Goal: Task Accomplishment & Management: Manage account settings

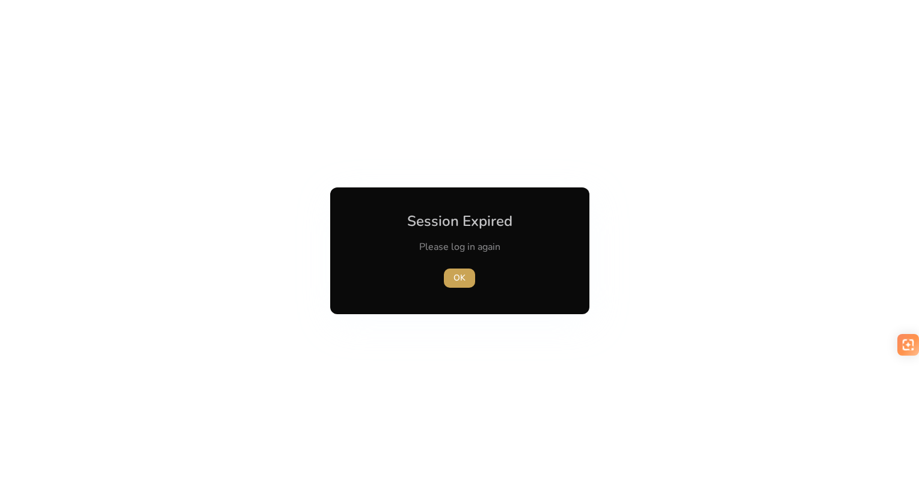
click at [452, 274] on span "button" at bounding box center [459, 278] width 31 height 29
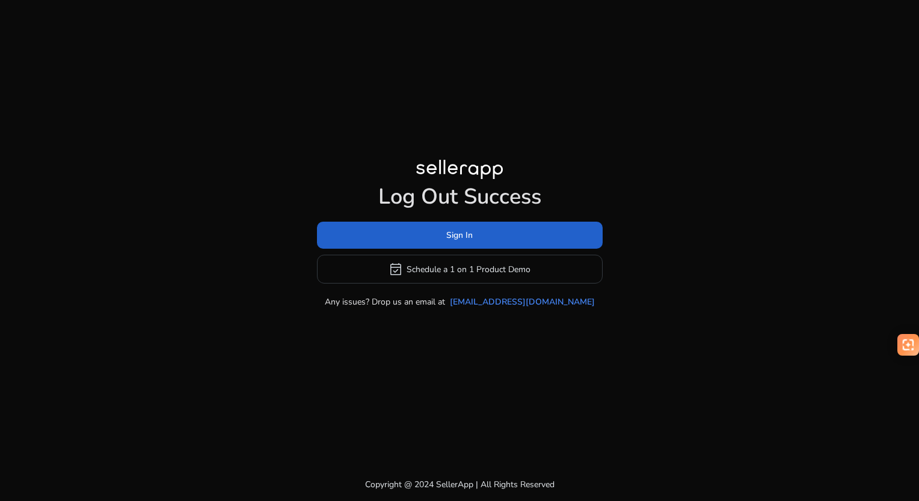
click at [443, 241] on span at bounding box center [460, 235] width 286 height 29
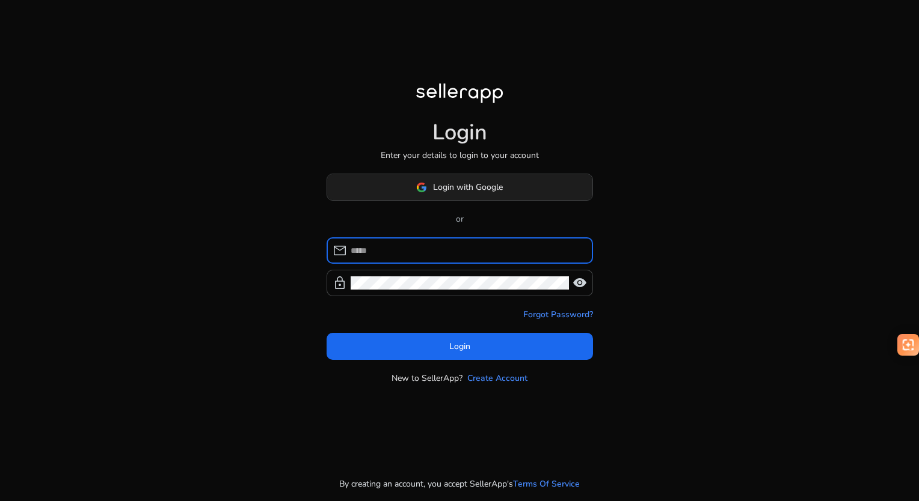
type input "**********"
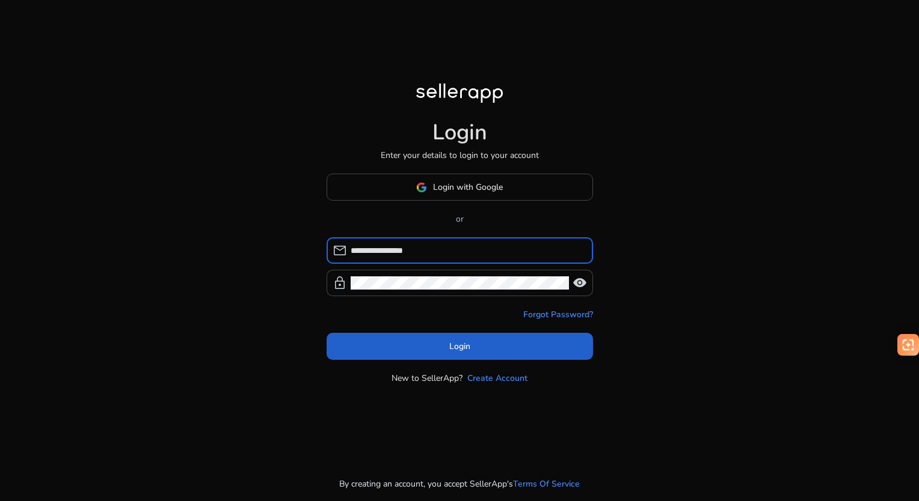
click at [471, 338] on span at bounding box center [459, 346] width 266 height 29
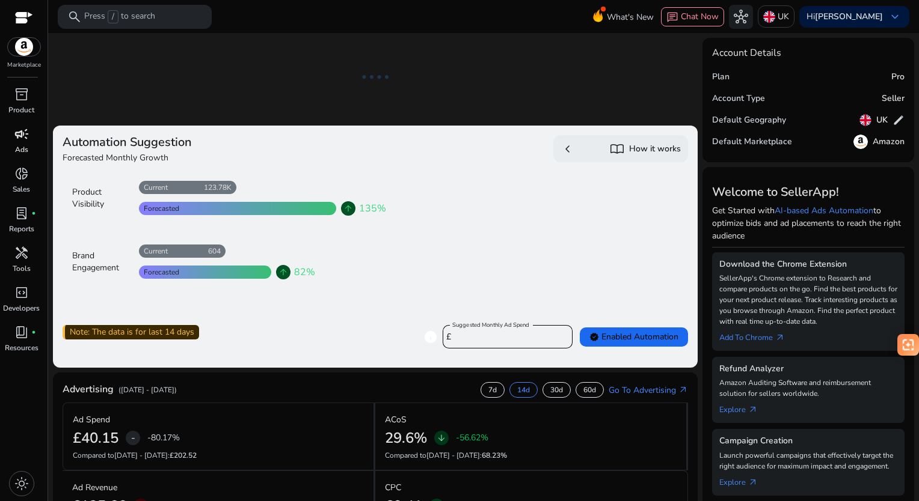
click at [23, 135] on span "campaign" at bounding box center [21, 134] width 14 height 14
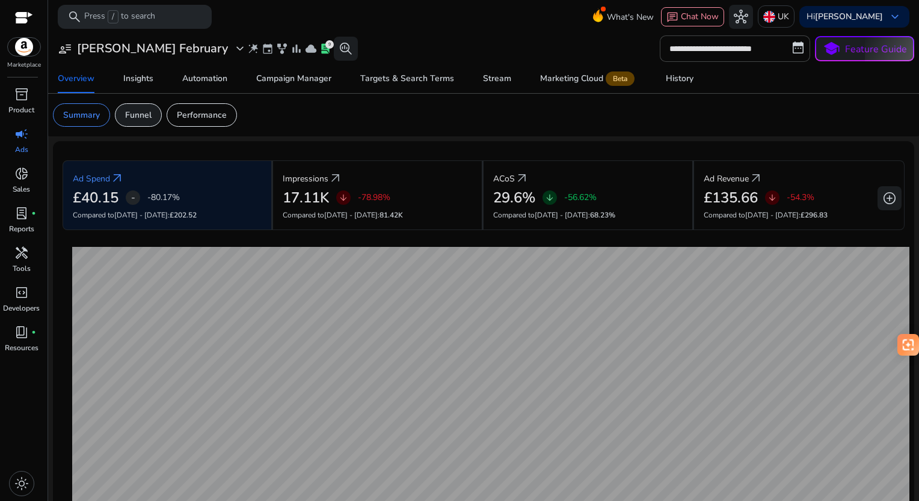
click at [142, 112] on p "Funnel" at bounding box center [138, 115] width 26 height 13
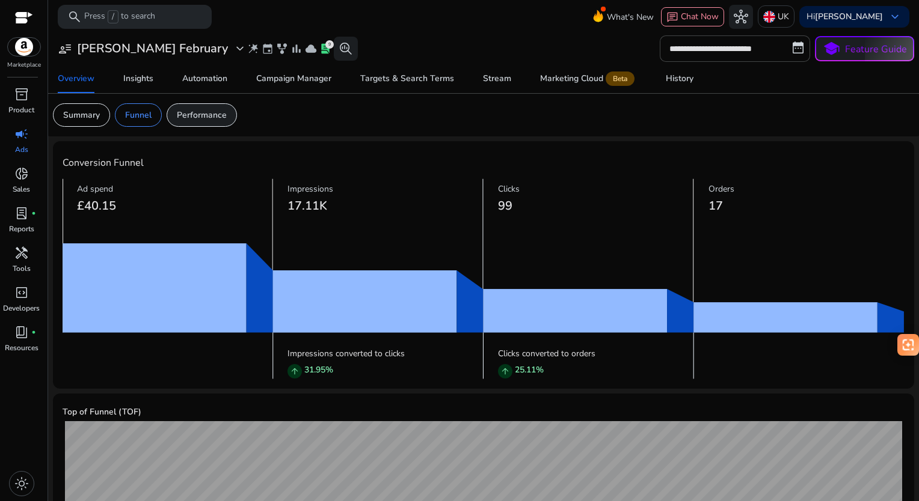
click at [207, 112] on p "Performance" at bounding box center [202, 115] width 50 height 13
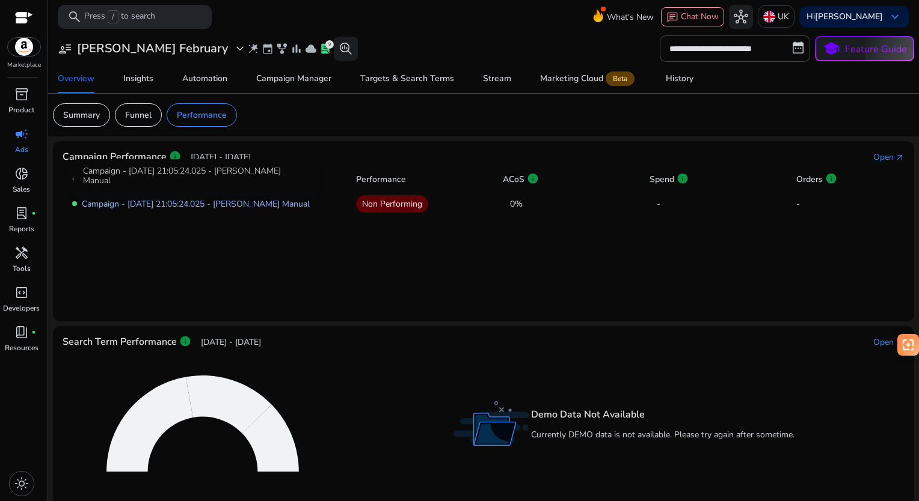
click at [267, 200] on link "Campaign - 07/09/2025 21:05:24.025 - Felix Manual" at bounding box center [196, 203] width 228 height 11
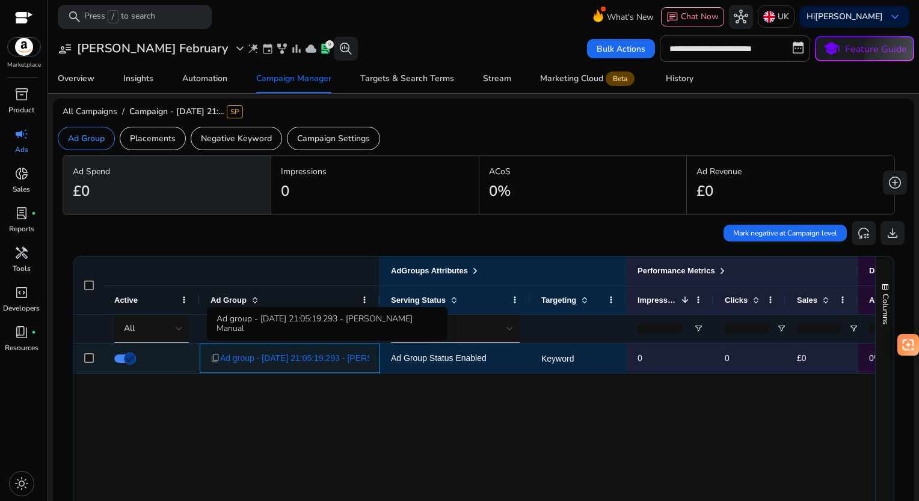
click at [323, 356] on span "Ad group - 07/09/2025 21:05:19.293 - Felix Manual" at bounding box center [333, 358] width 226 height 25
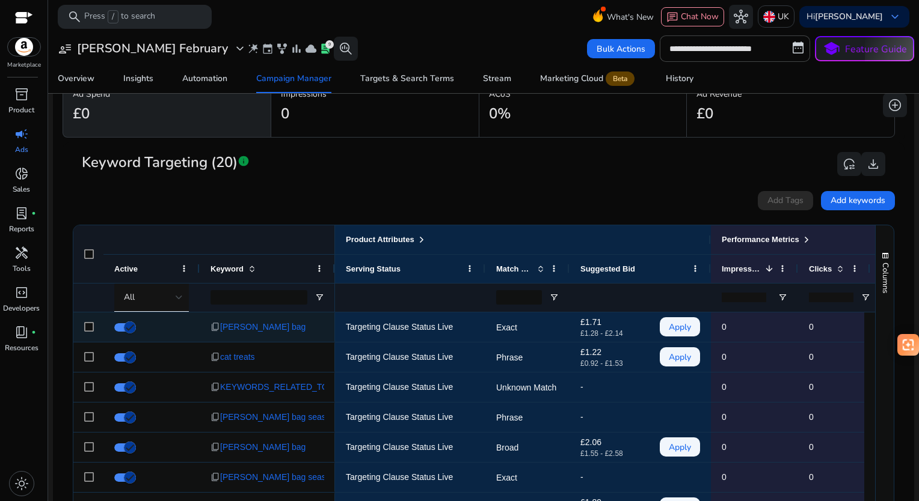
scroll to position [120, 0]
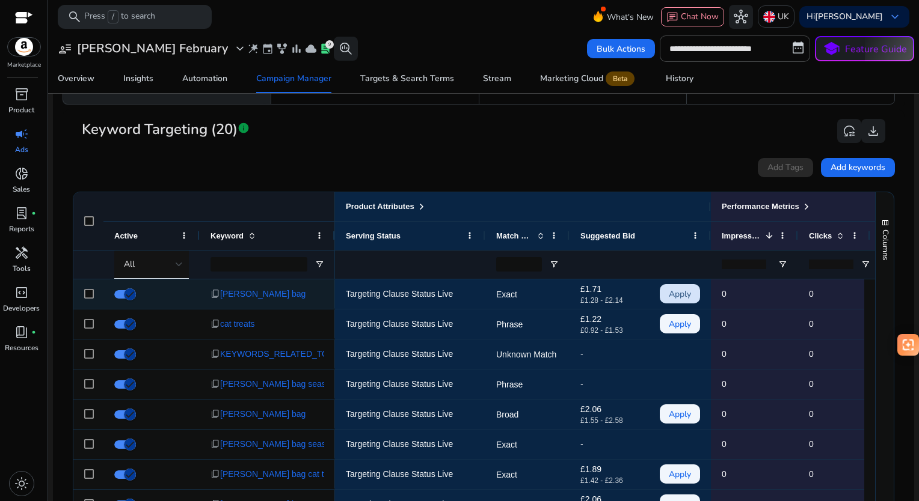
click at [677, 296] on span "Apply" at bounding box center [680, 294] width 22 height 25
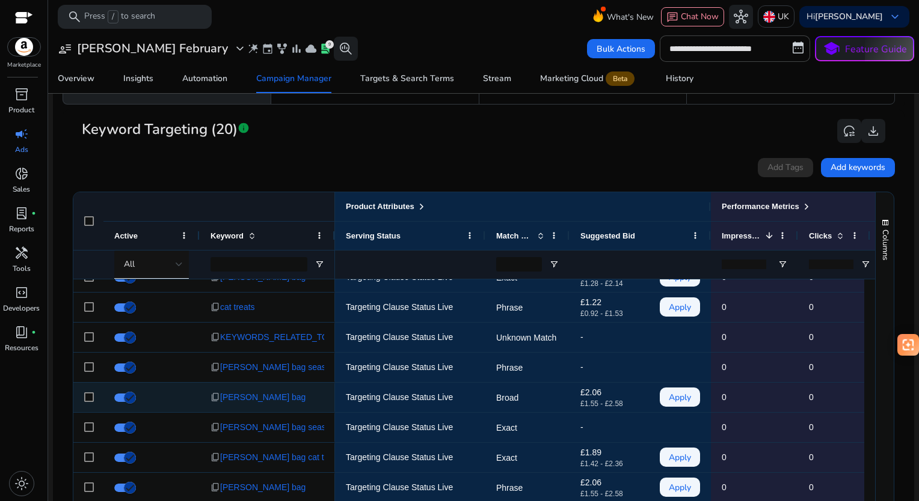
scroll to position [0, 0]
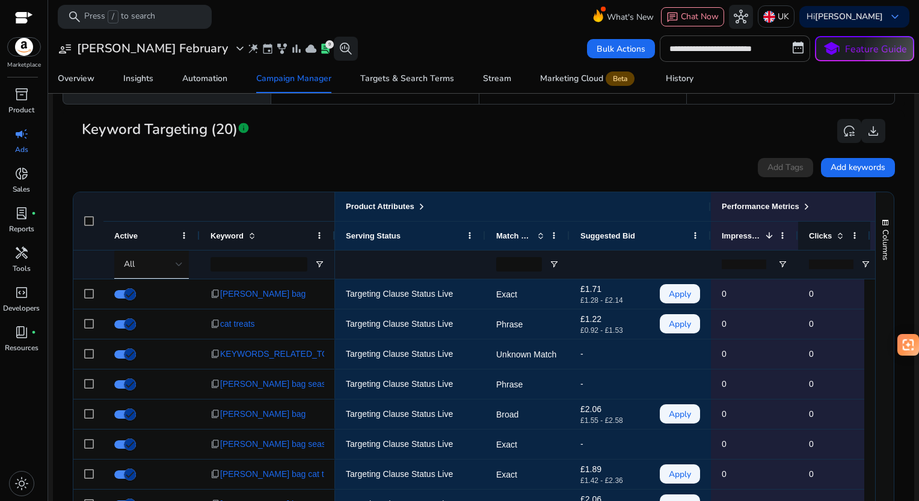
click at [818, 236] on span "Clicks" at bounding box center [820, 235] width 23 height 9
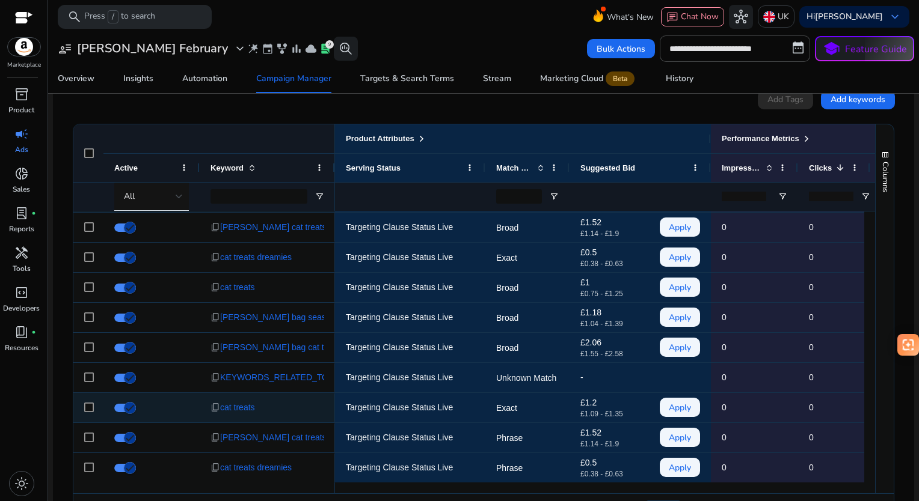
scroll to position [234, 0]
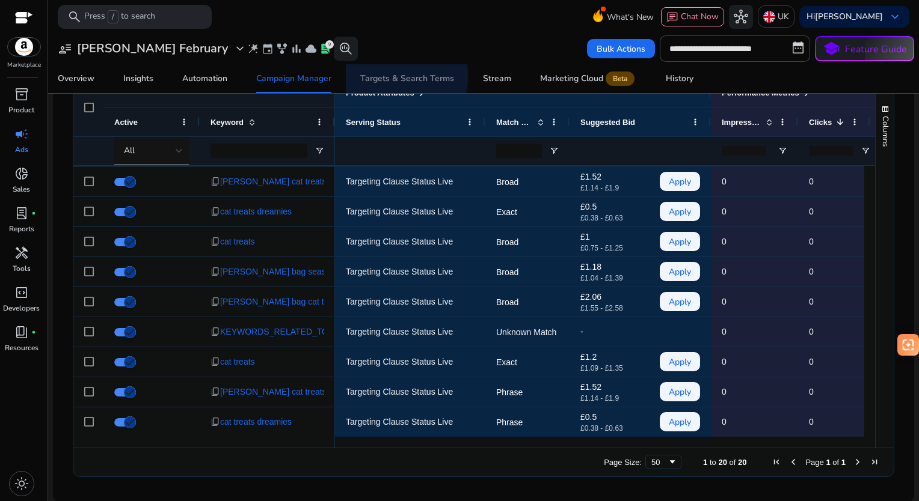
click at [392, 76] on div "Targets & Search Terms" at bounding box center [407, 79] width 94 height 8
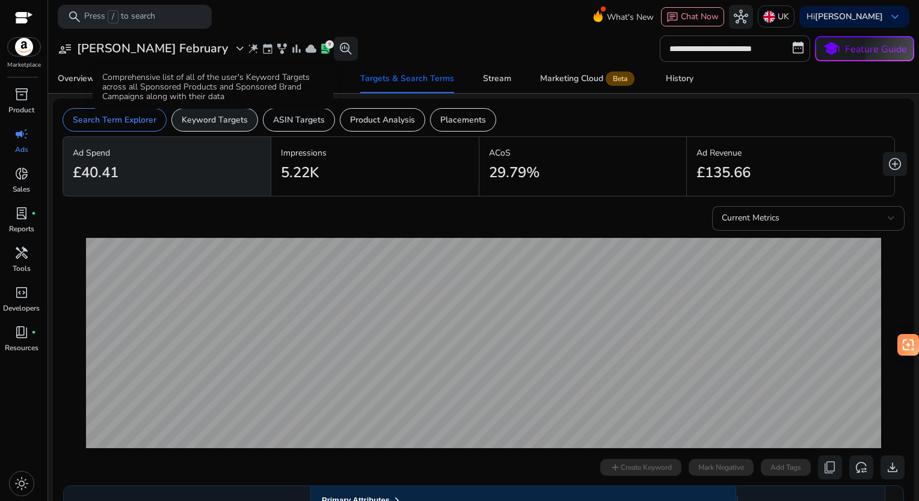
click at [199, 119] on p "Keyword Targets" at bounding box center [215, 120] width 66 height 13
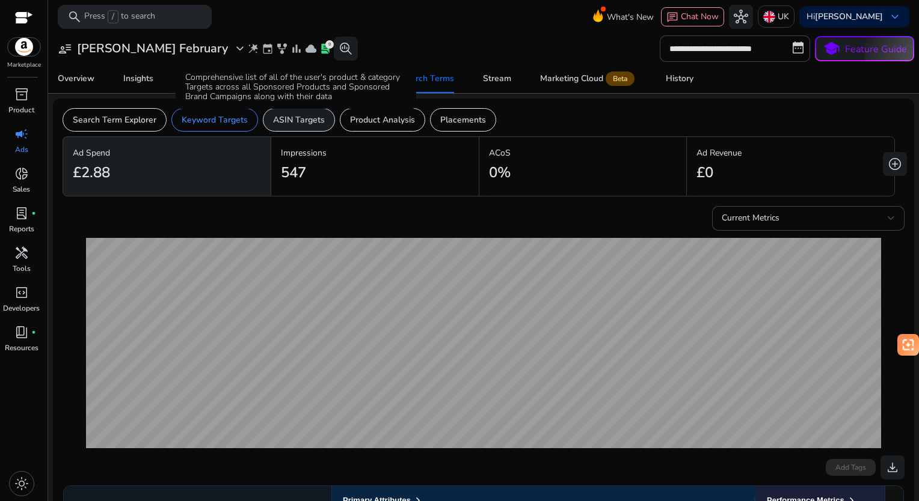
click at [296, 125] on p "ASIN Targets" at bounding box center [299, 120] width 52 height 13
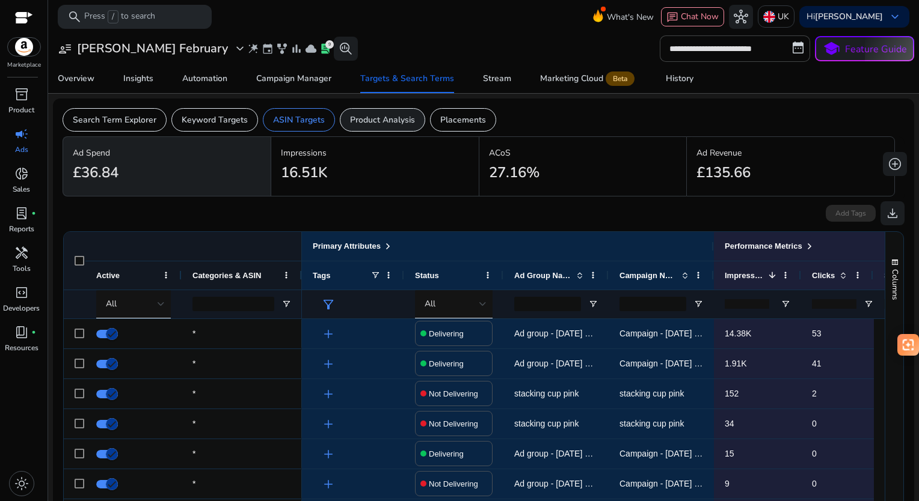
click at [376, 126] on div "Product Analysis" at bounding box center [382, 119] width 85 height 23
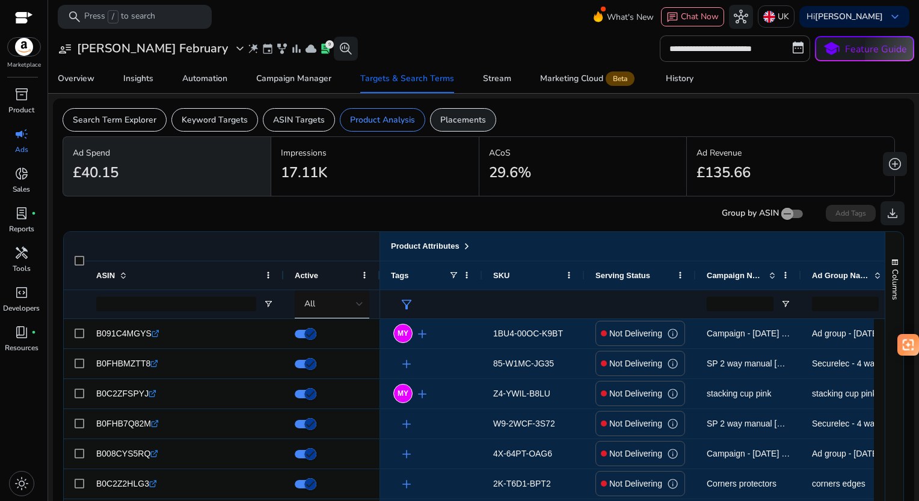
click at [443, 127] on div "Placements" at bounding box center [463, 119] width 66 height 23
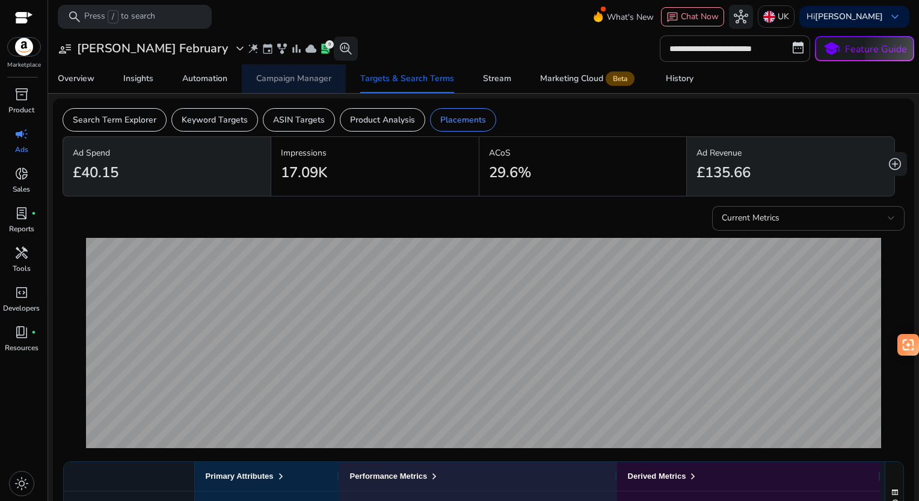
click at [301, 75] on div "Campaign Manager" at bounding box center [293, 79] width 75 height 8
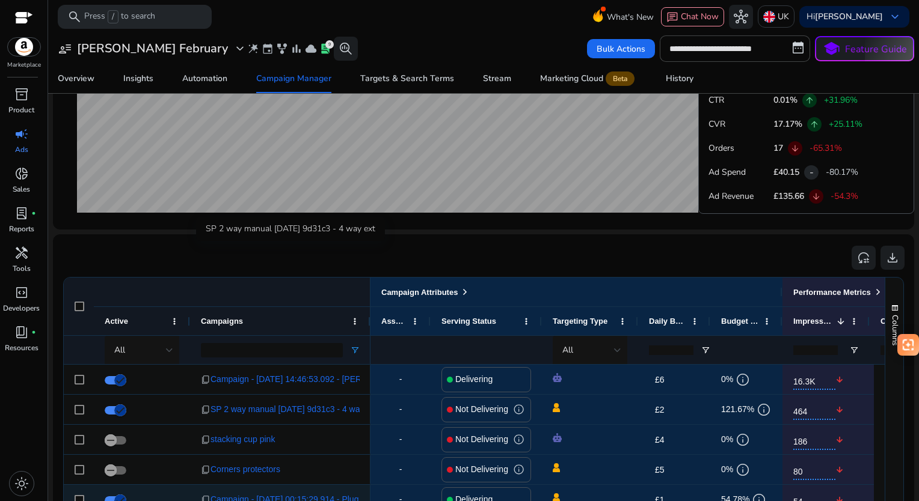
scroll to position [813, 0]
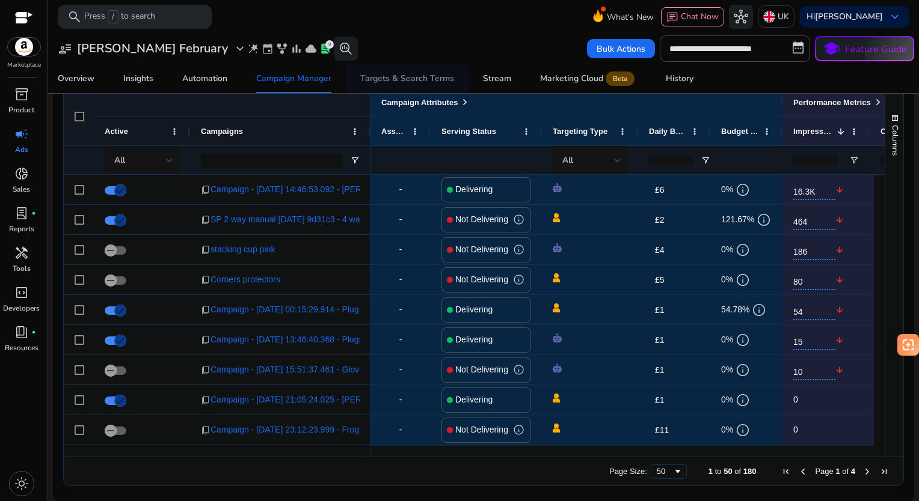
click at [397, 79] on div "Targets & Search Terms" at bounding box center [407, 79] width 94 height 8
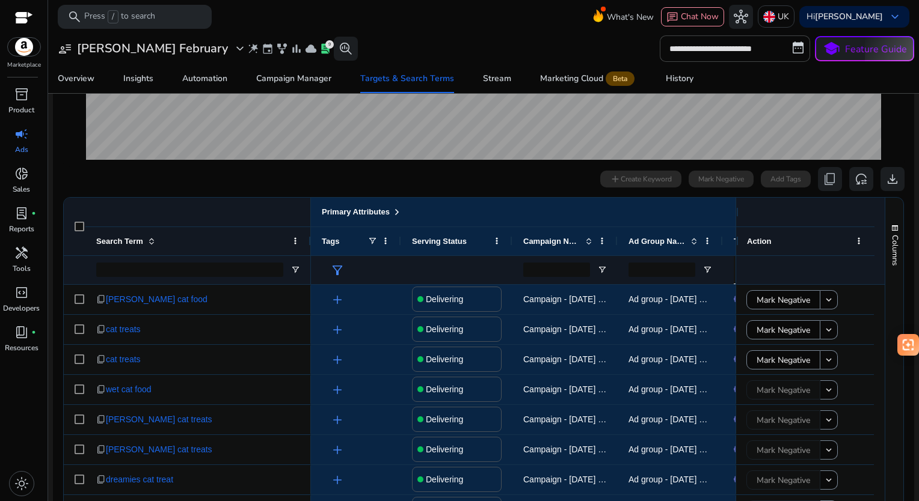
scroll to position [301, 0]
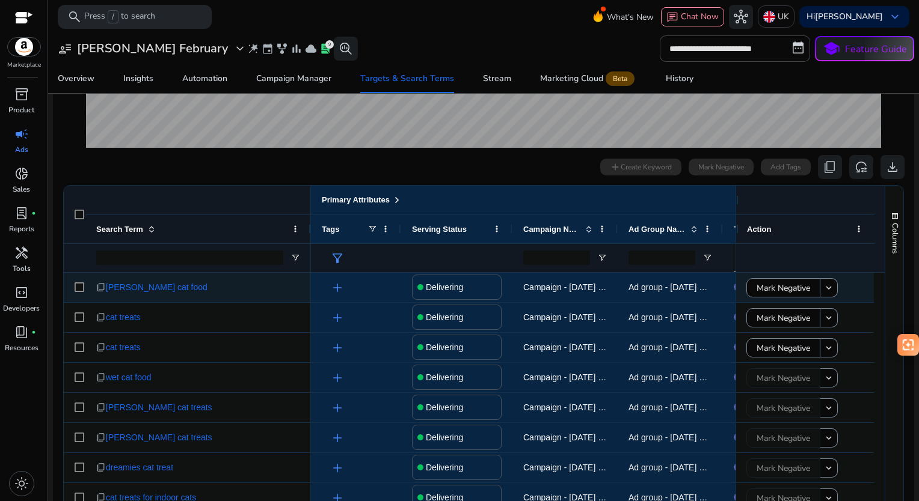
click at [656, 289] on span "Ad group - [DATE] 14:46:48.163 - [PERSON_NAME]" at bounding box center [726, 288] width 197 height 10
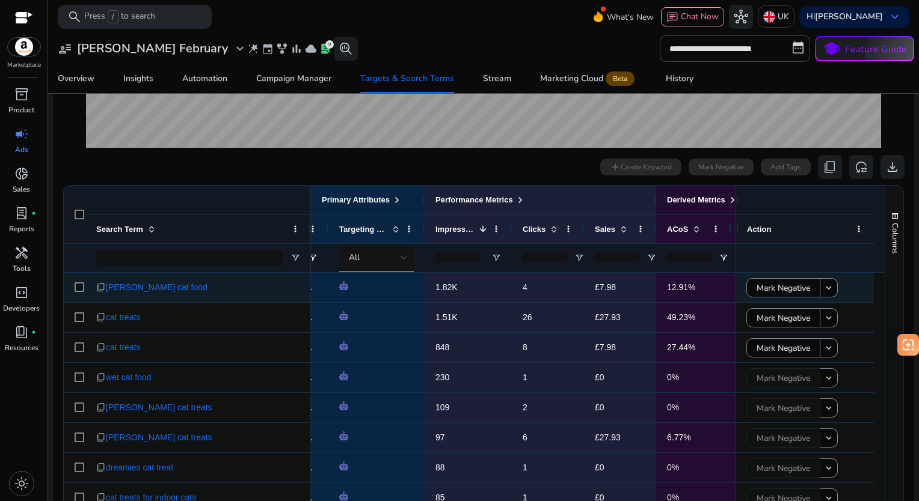
scroll to position [0, 467]
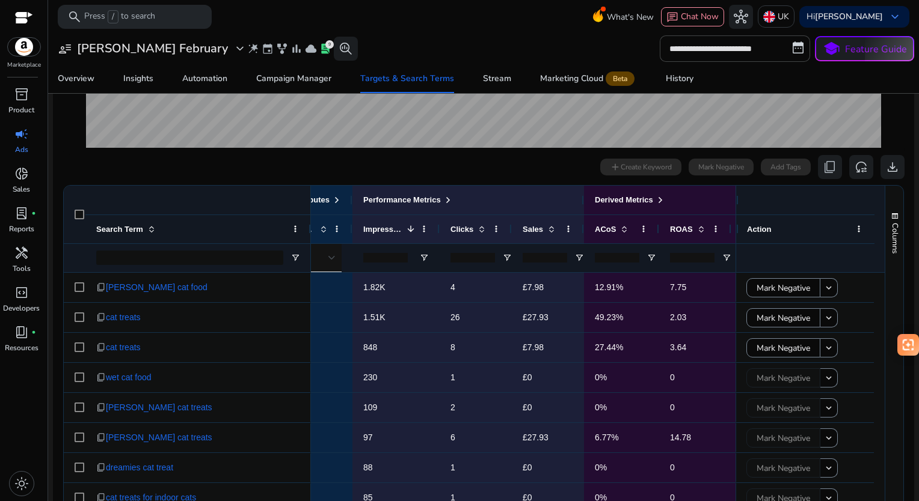
type input "**"
click at [560, 259] on input "**" at bounding box center [544, 258] width 44 height 10
click at [560, 244] on div "**" at bounding box center [544, 258] width 44 height 28
click at [545, 242] on div "Sales" at bounding box center [547, 229] width 51 height 28
click at [539, 231] on span "Sales" at bounding box center [532, 229] width 20 height 9
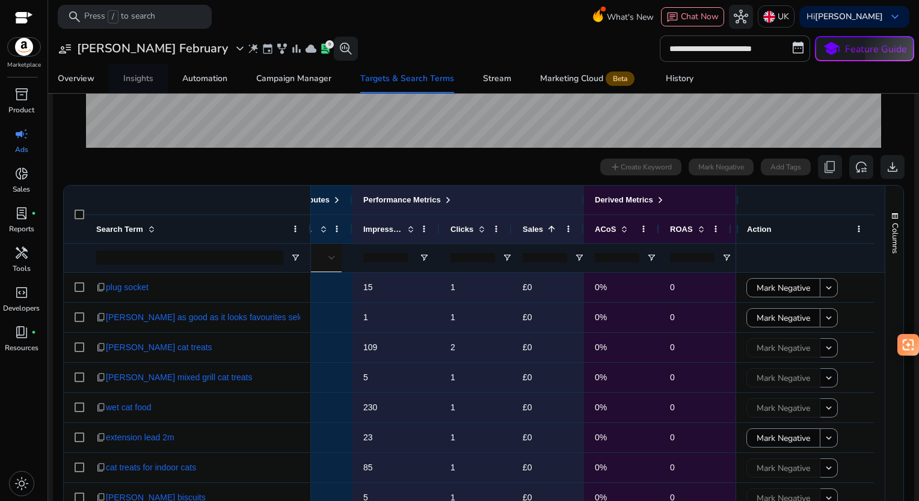
click at [145, 75] on div "Insights" at bounding box center [138, 79] width 30 height 8
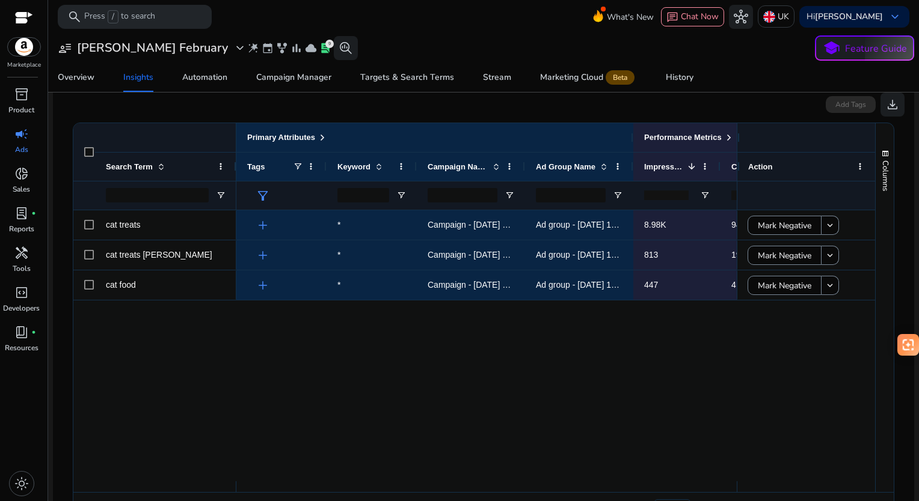
scroll to position [17, 0]
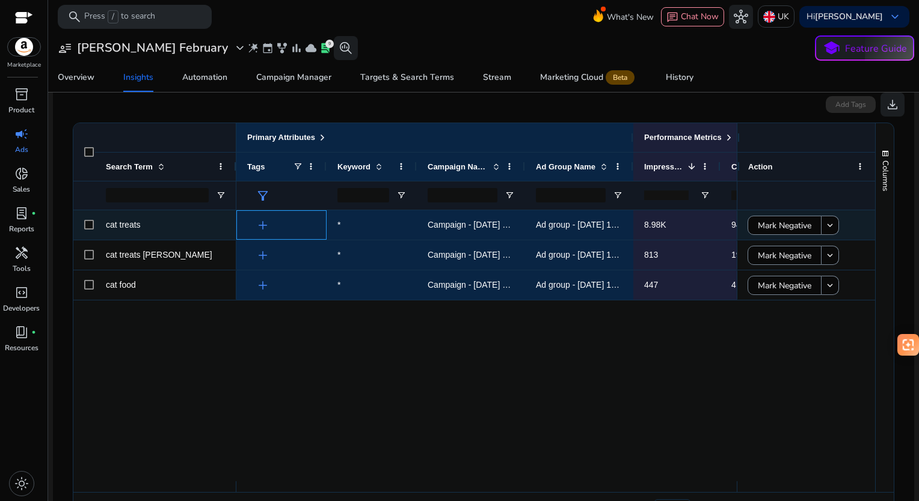
drag, startPoint x: 289, startPoint y: 223, endPoint x: 314, endPoint y: 225, distance: 24.8
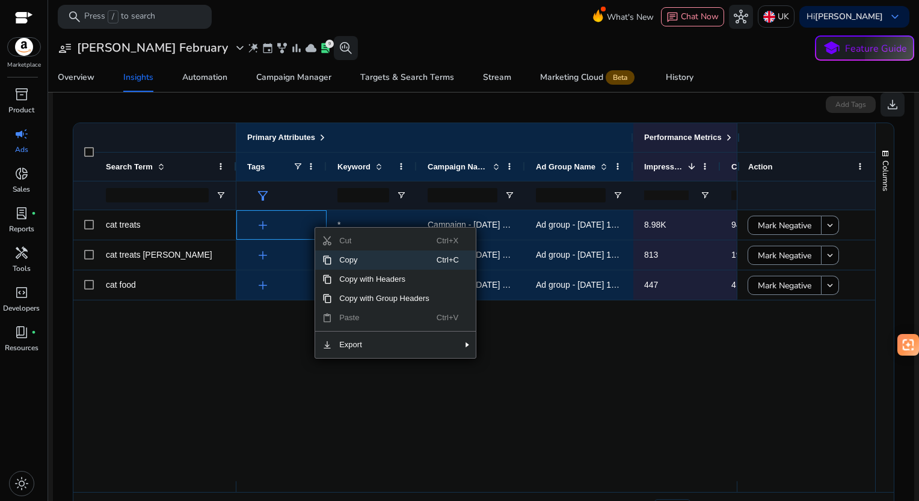
click at [332, 234] on span "Cut" at bounding box center [384, 240] width 105 height 19
drag, startPoint x: 331, startPoint y: 234, endPoint x: 330, endPoint y: 254, distance: 19.9
click at [338, 231] on span "Cut" at bounding box center [384, 240] width 105 height 19
click at [334, 301] on div "Copy with Group Headers" at bounding box center [395, 298] width 161 height 19
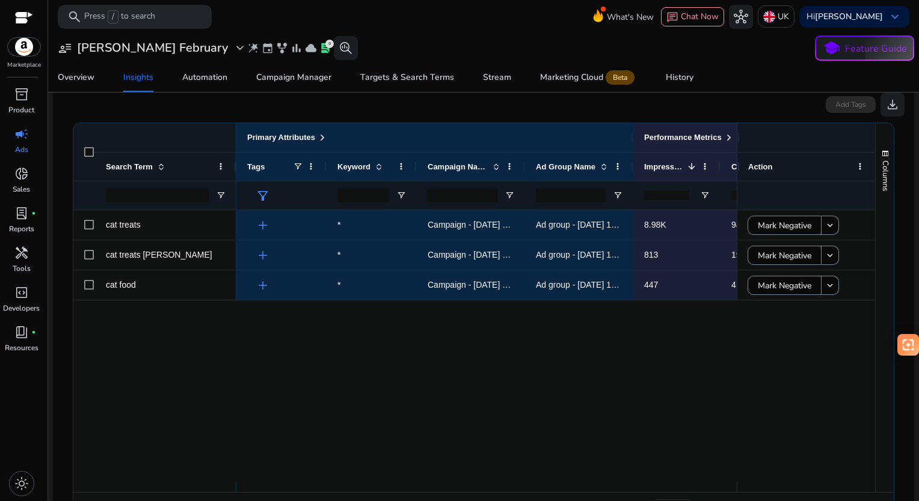
click at [337, 300] on div "add * Campaign - 10/07/2025 14:46:53.092 - Felix Ad group - 10/07/2025 14:46:48…" at bounding box center [486, 345] width 500 height 271
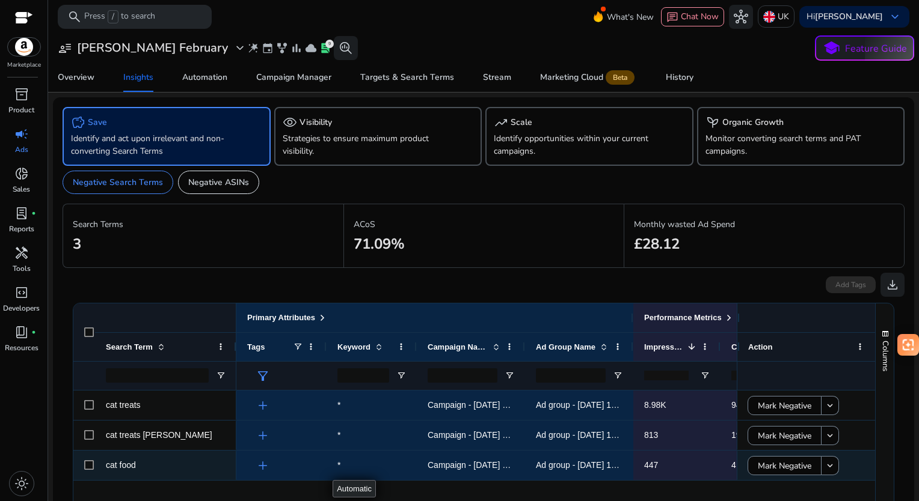
scroll to position [180, 0]
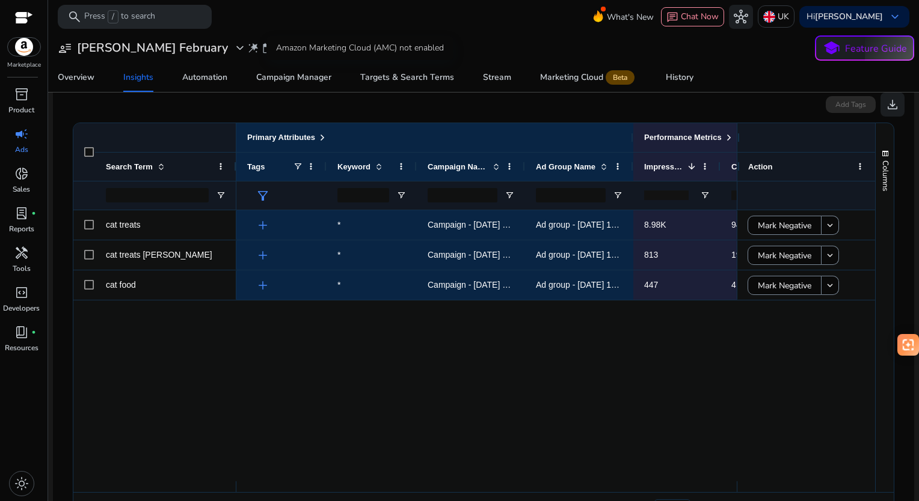
click at [266, 47] on div "Amazon Marketing Cloud (AMC) not enabled" at bounding box center [359, 48] width 187 height 24
click at [319, 49] on span "lab_profile" at bounding box center [325, 48] width 12 height 12
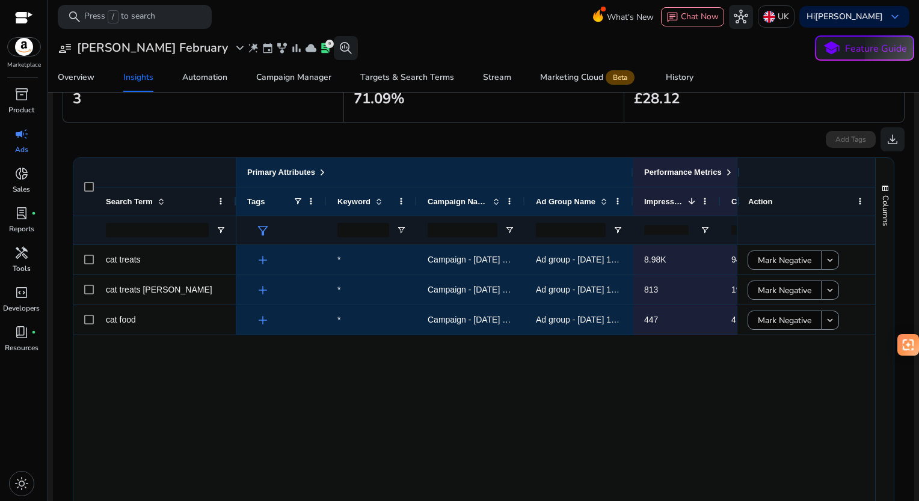
scroll to position [0, 0]
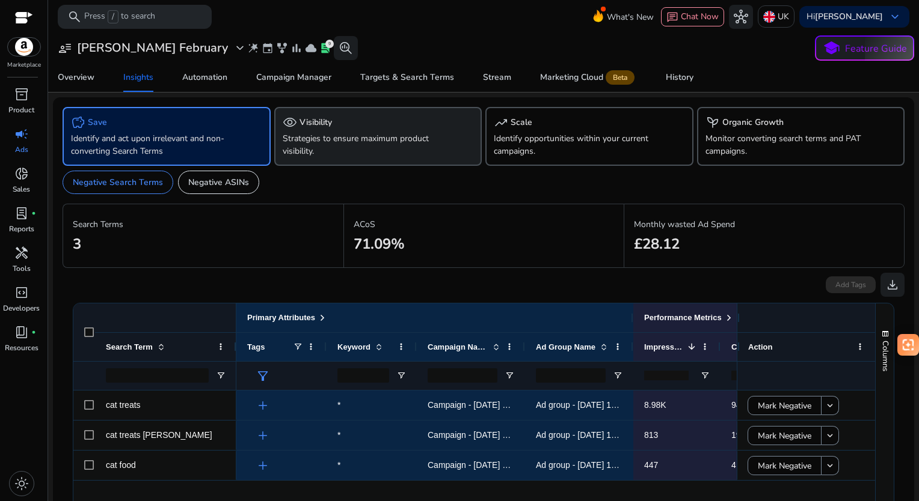
click at [322, 144] on p "Strategies to ensure maximum product visibility." at bounding box center [362, 144] width 159 height 25
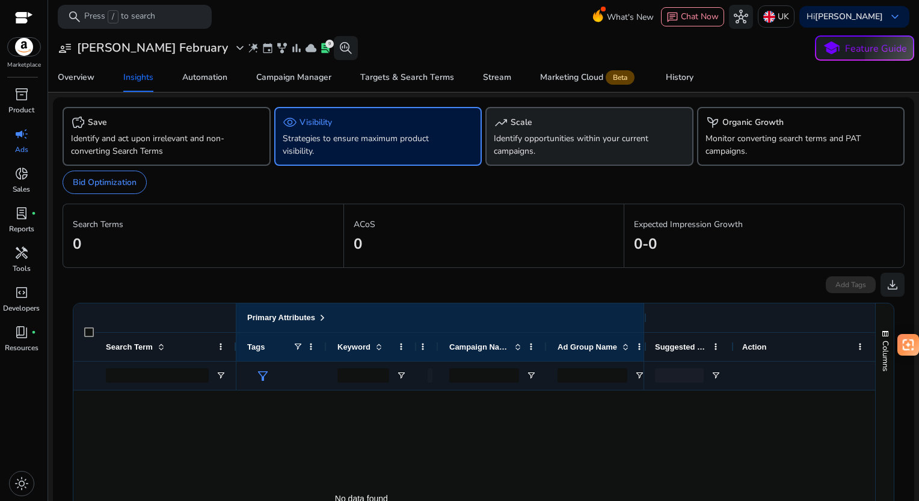
click at [551, 121] on div "trending_up Scale" at bounding box center [589, 122] width 191 height 14
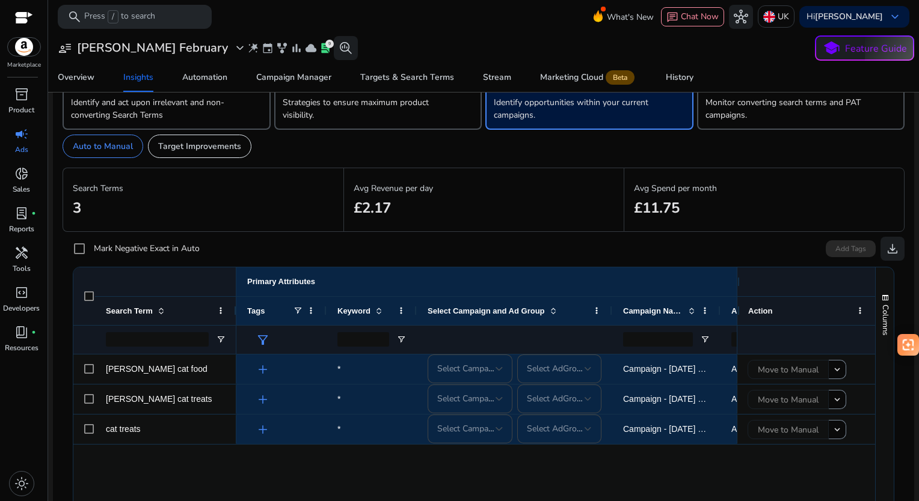
scroll to position [120, 0]
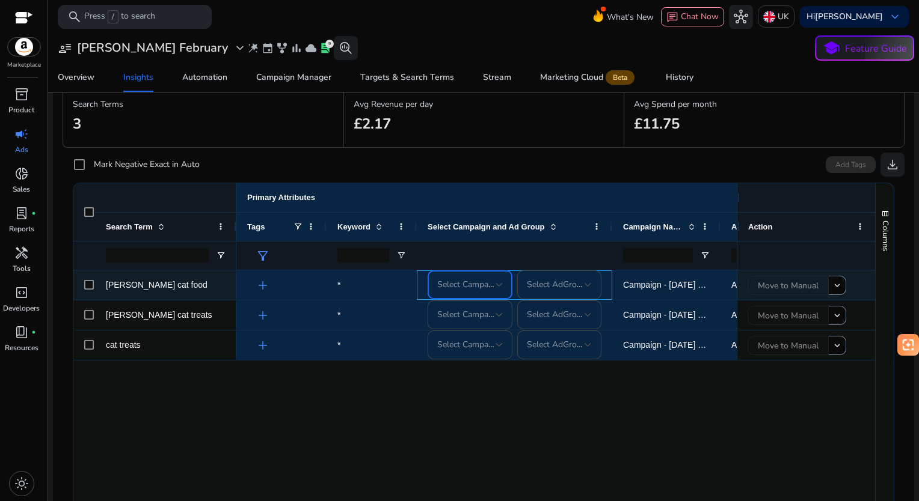
click at [459, 284] on span "Select Campaign" at bounding box center [468, 284] width 63 height 11
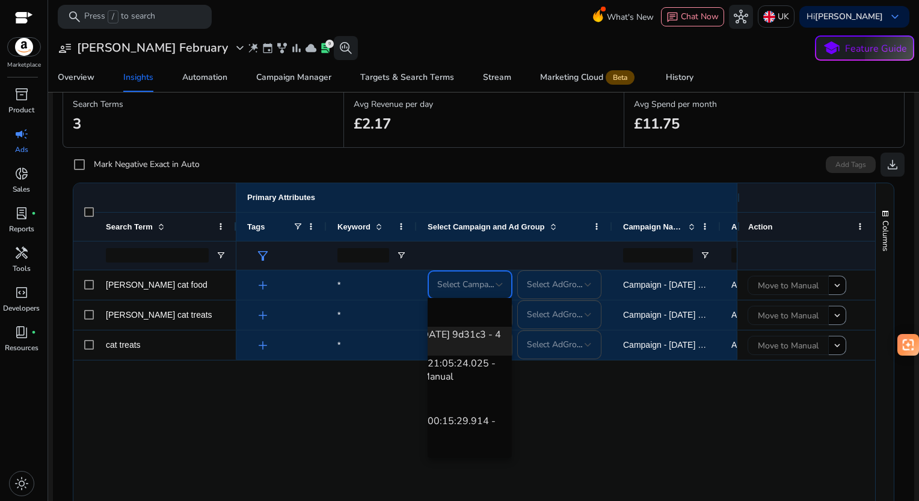
scroll to position [0, 17]
drag, startPoint x: 473, startPoint y: 465, endPoint x: 500, endPoint y: 465, distance: 27.1
click at [500, 465] on div at bounding box center [459, 250] width 919 height 501
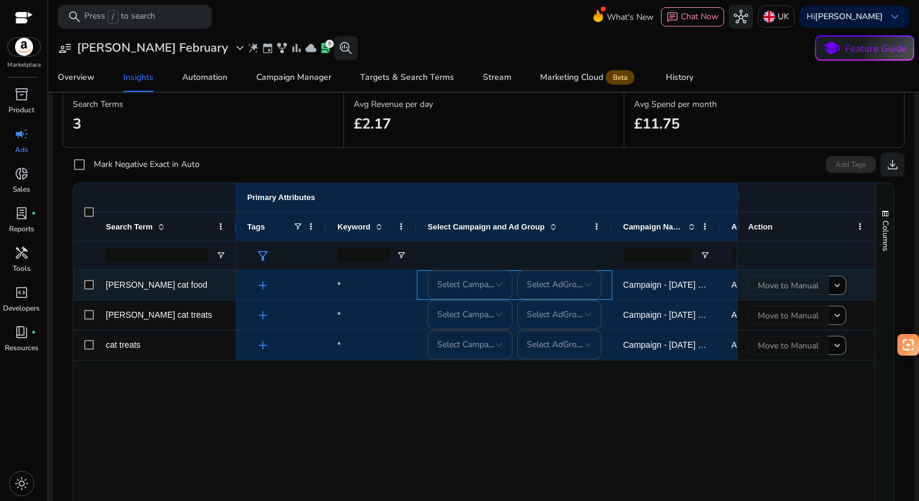
click at [491, 289] on span "Select Campaign" at bounding box center [468, 284] width 63 height 11
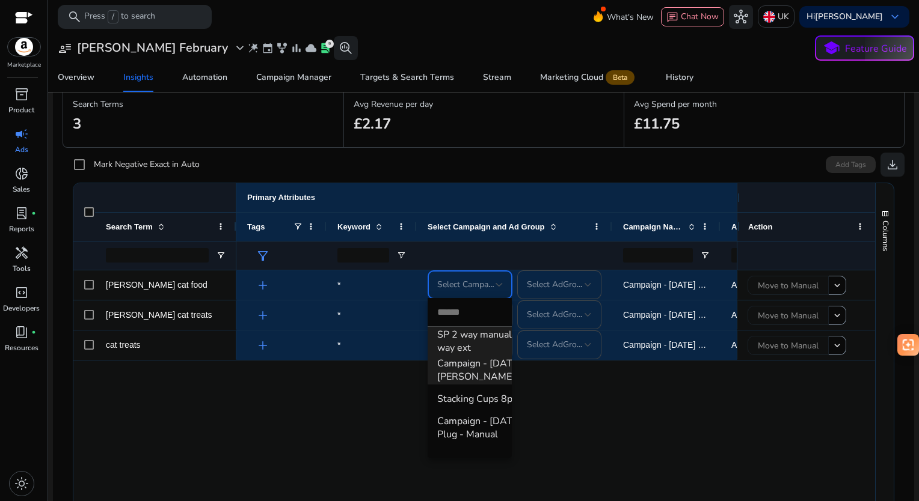
click at [484, 377] on span "Campaign - 07/09/2025 21:05:24.025 - Felix Manual" at bounding box center [517, 370] width 161 height 26
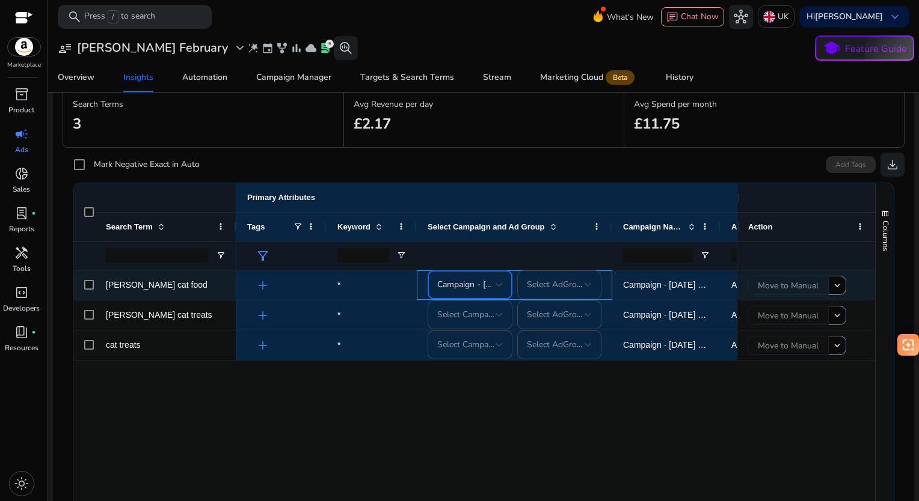
click at [570, 283] on span "Select AdGroup" at bounding box center [557, 284] width 60 height 11
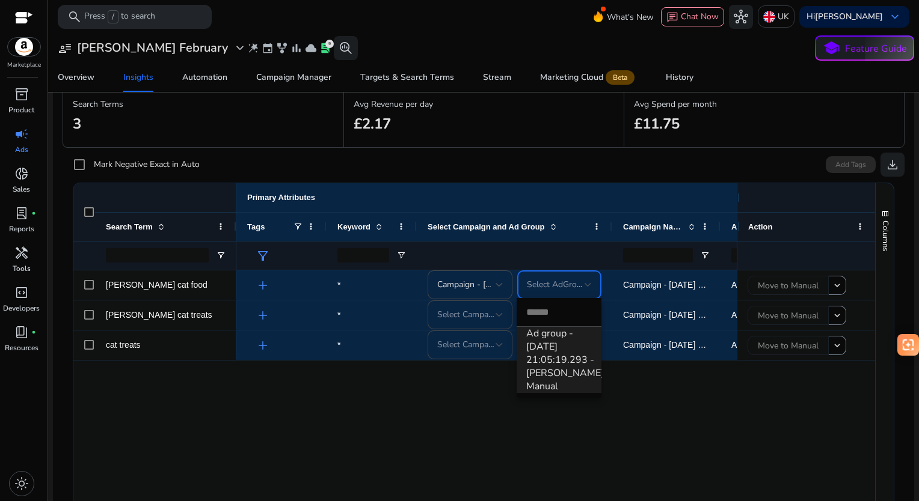
click at [563, 351] on span "Ad group - 07/09/2025 21:05:19.293 - Felix Manual" at bounding box center [559, 360] width 66 height 66
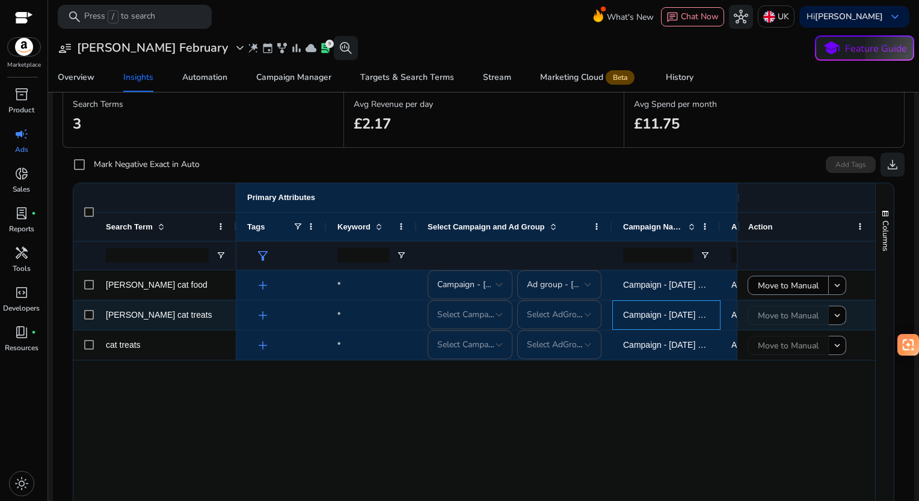
click at [643, 301] on div "Campaign - [DATE] 14:46:53.092 - [PERSON_NAME]" at bounding box center [666, 315] width 108 height 29
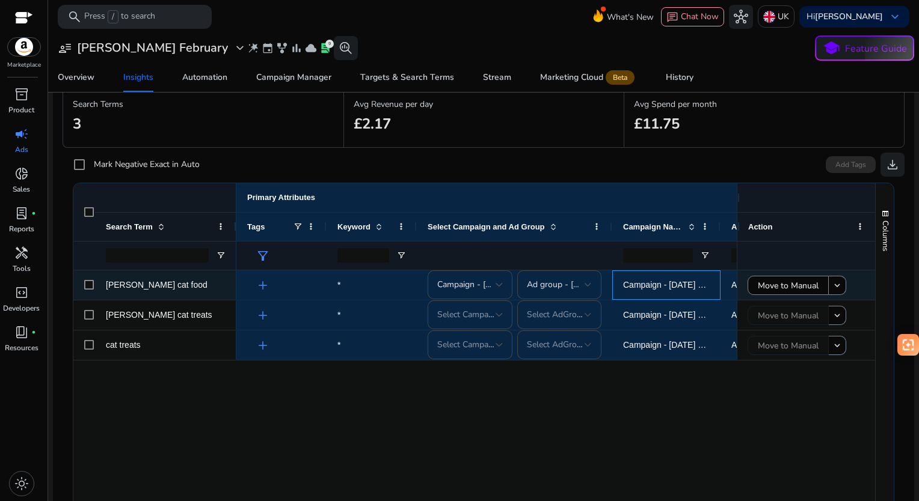
click at [645, 293] on span "Campaign - [DATE] 14:46:53.092 - [PERSON_NAME]" at bounding box center [666, 285] width 87 height 25
click at [839, 289] on span at bounding box center [837, 285] width 17 height 29
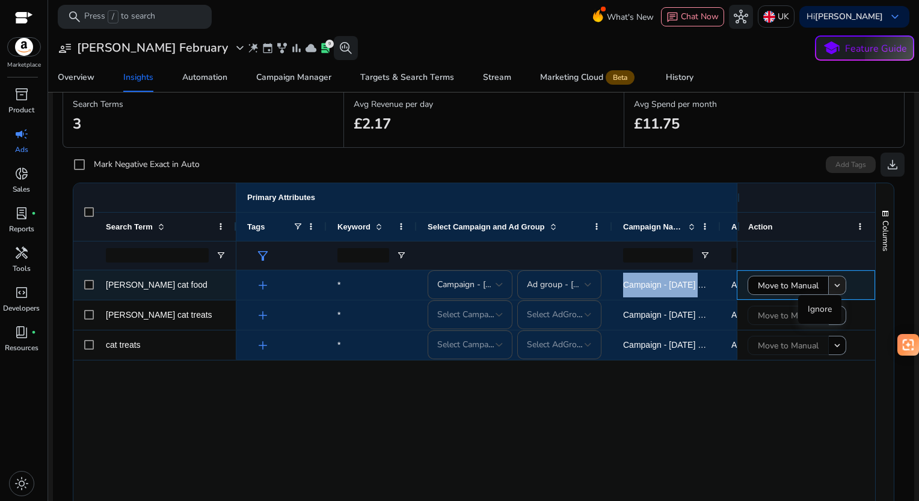
click at [838, 288] on span at bounding box center [837, 285] width 17 height 29
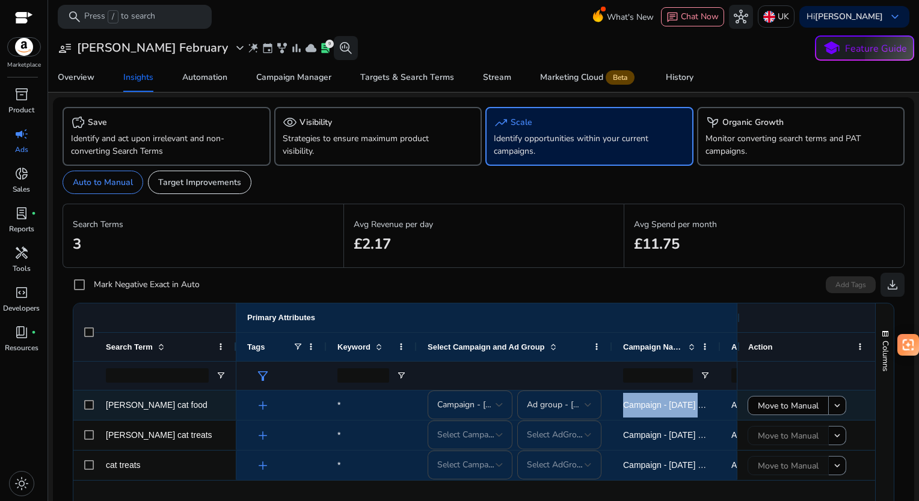
scroll to position [120, 0]
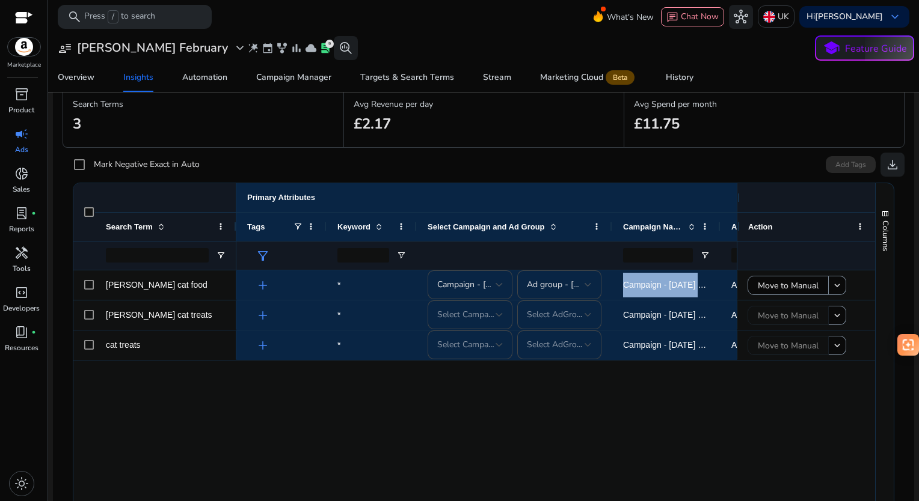
click at [83, 209] on div at bounding box center [84, 212] width 22 height 58
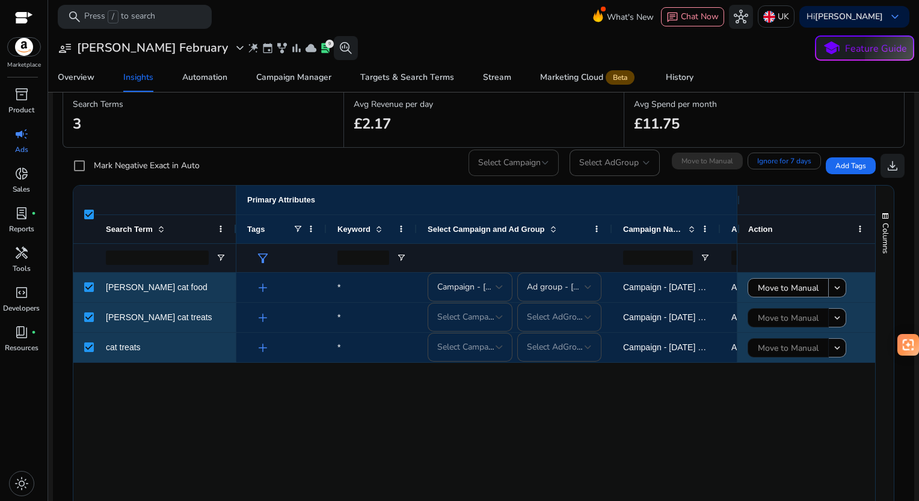
click at [531, 161] on span "Select Campaign" at bounding box center [509, 162] width 63 height 11
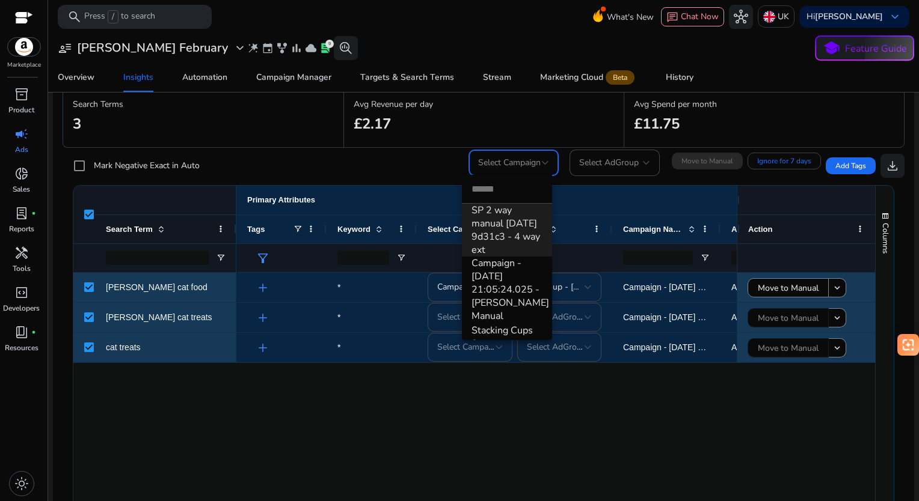
click at [546, 107] on div at bounding box center [459, 250] width 919 height 501
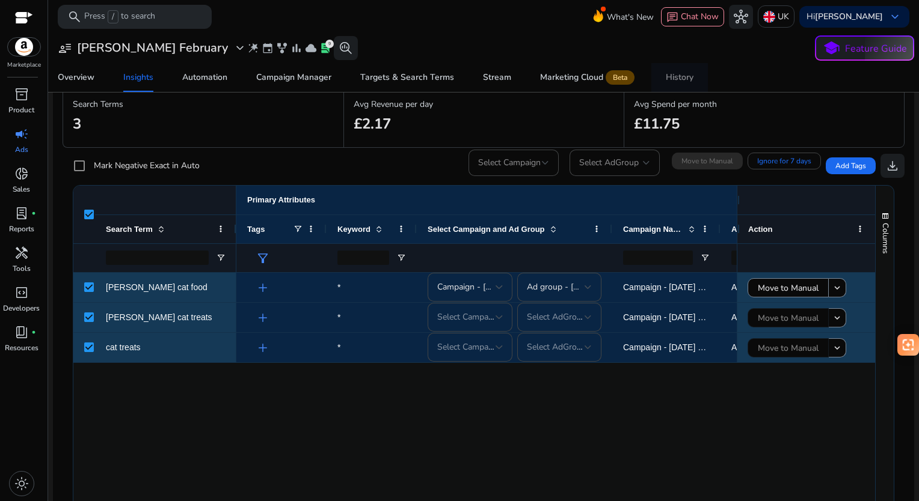
click at [697, 72] on link "History" at bounding box center [679, 77] width 57 height 29
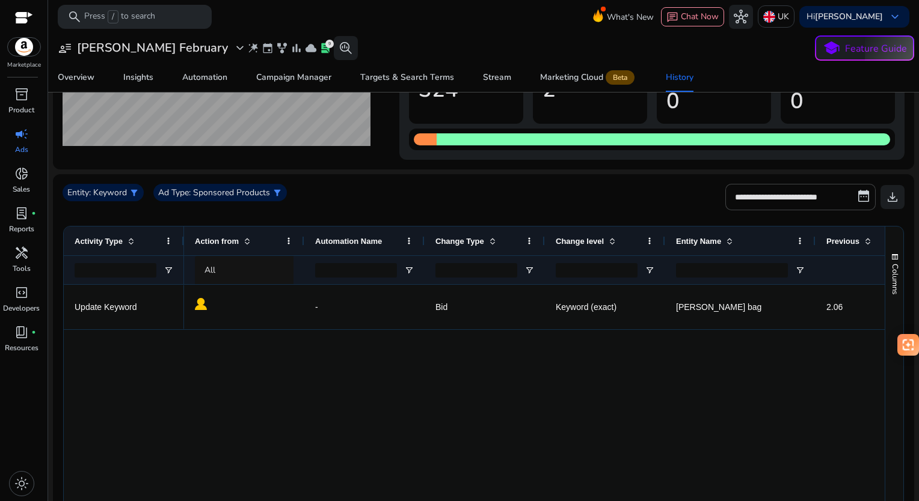
scroll to position [120, 0]
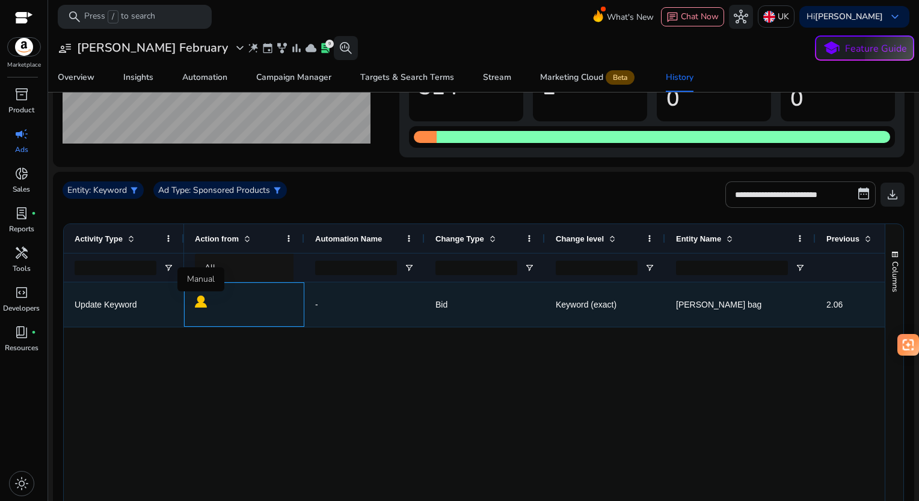
click at [197, 305] on img at bounding box center [201, 302] width 12 height 12
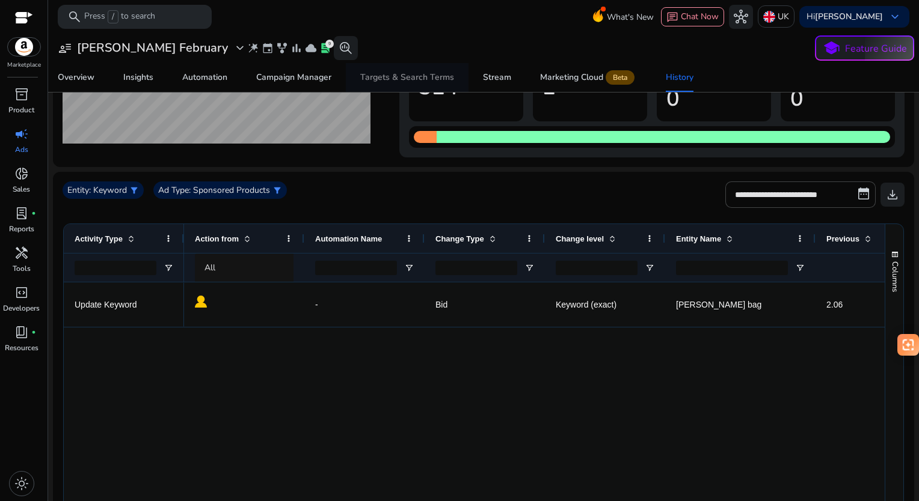
click at [373, 80] on div "Targets & Search Terms" at bounding box center [407, 77] width 94 height 8
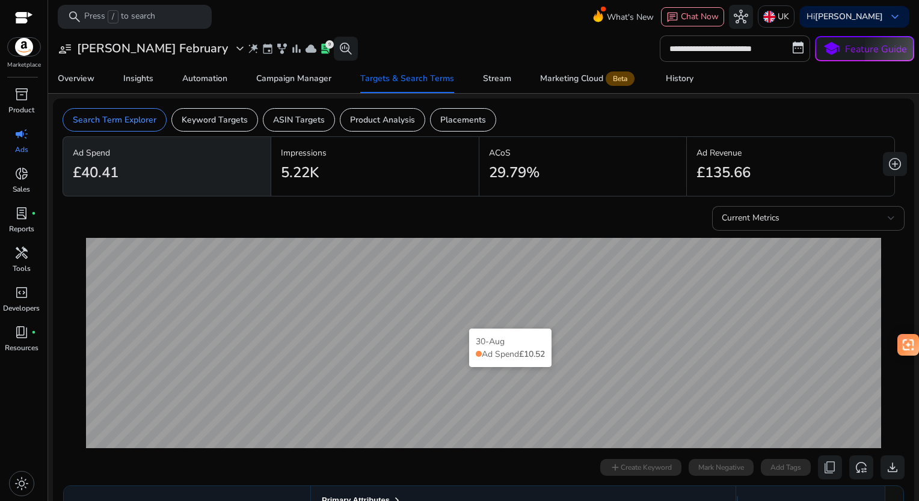
scroll to position [301, 0]
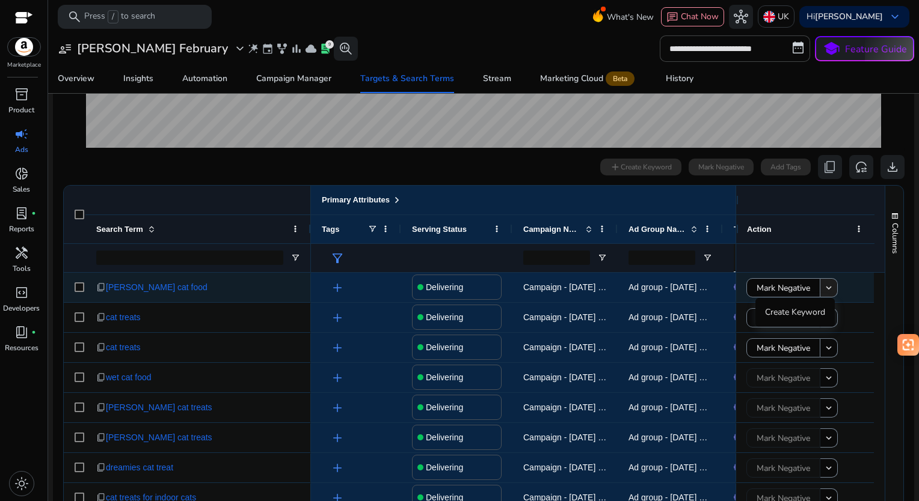
click at [830, 283] on mat-icon "keyboard_arrow_down" at bounding box center [828, 288] width 11 height 11
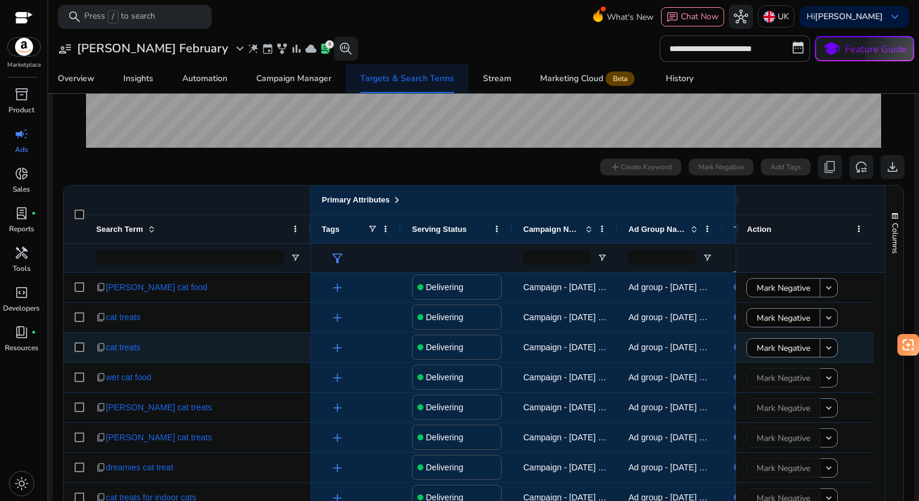
scroll to position [60, 0]
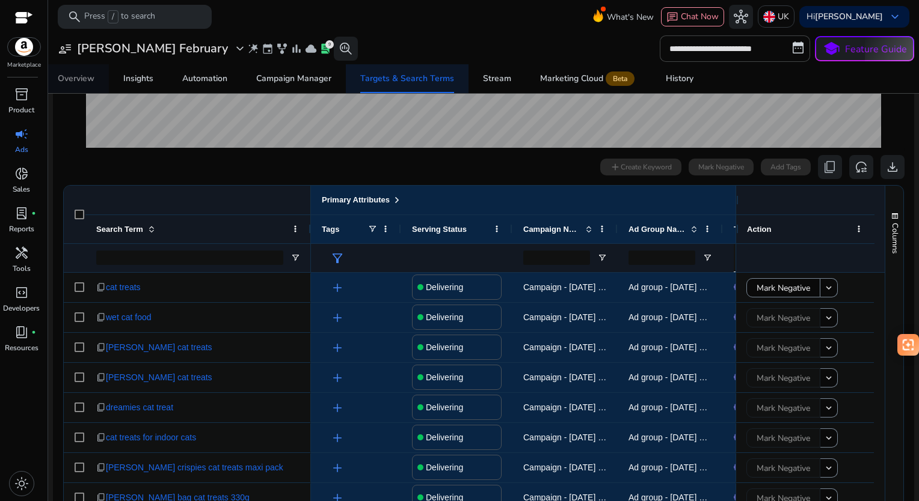
click at [82, 82] on div "Overview" at bounding box center [76, 79] width 37 height 8
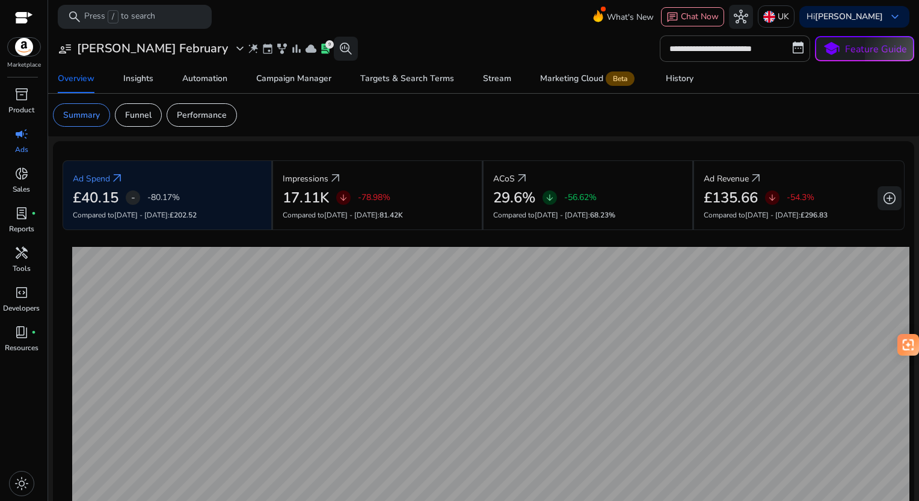
click at [10, 44] on img at bounding box center [24, 47] width 32 height 18
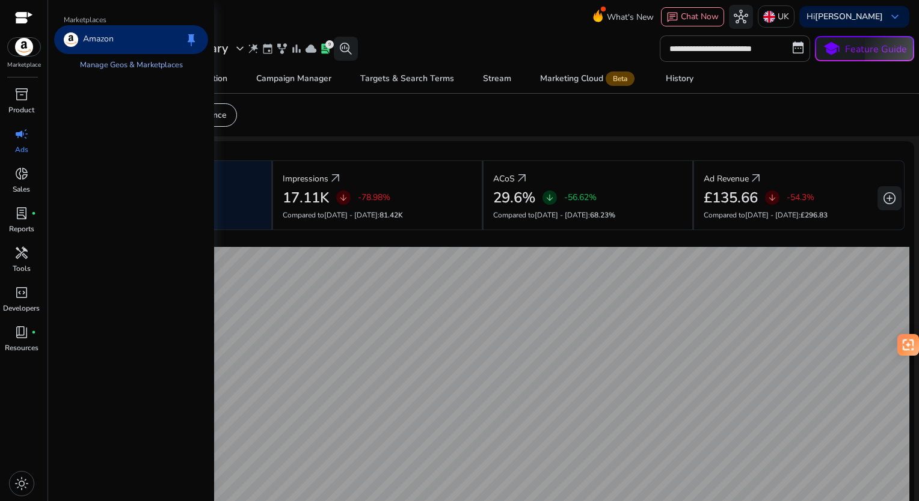
click at [135, 66] on link "Manage Geos & Marketplaces" at bounding box center [131, 65] width 122 height 22
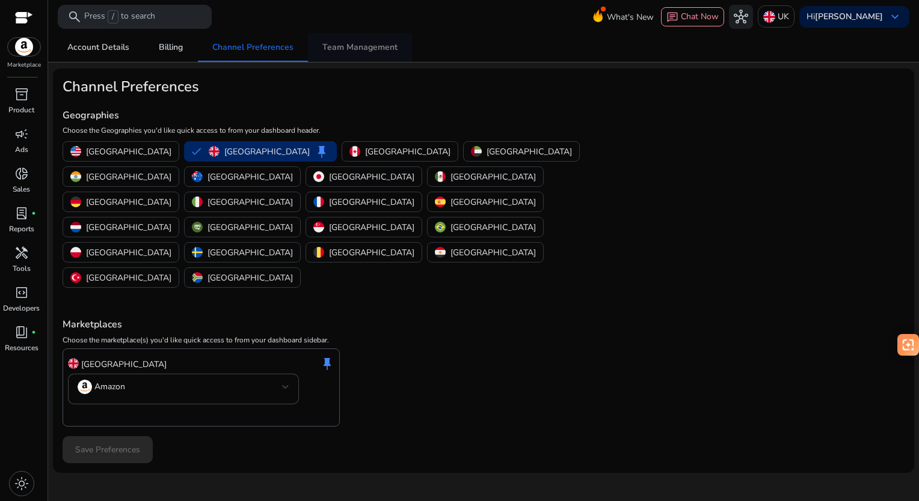
click at [349, 48] on span "Team Management" at bounding box center [359, 47] width 75 height 8
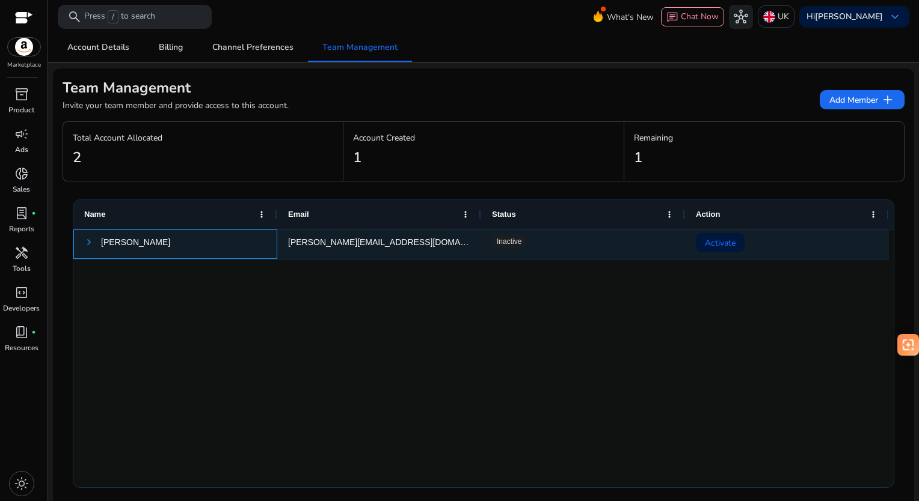
click at [88, 244] on span at bounding box center [89, 242] width 10 height 10
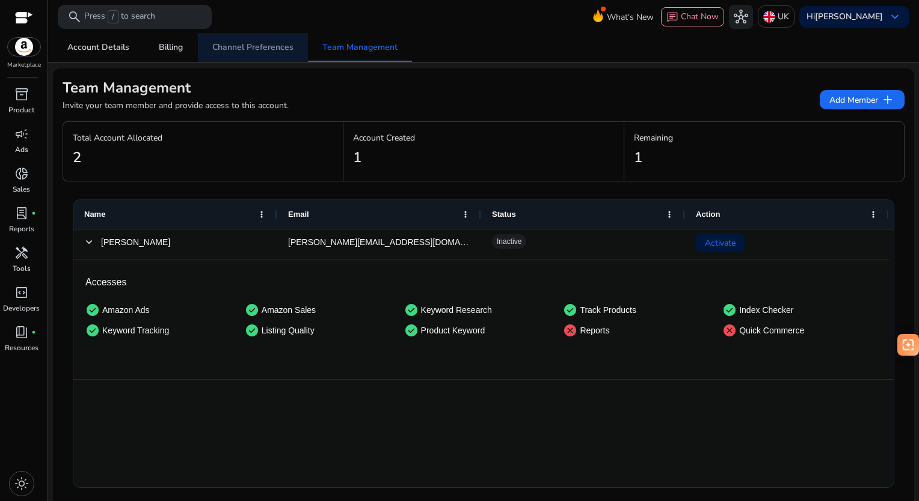
click at [256, 44] on span "Channel Preferences" at bounding box center [252, 47] width 81 height 8
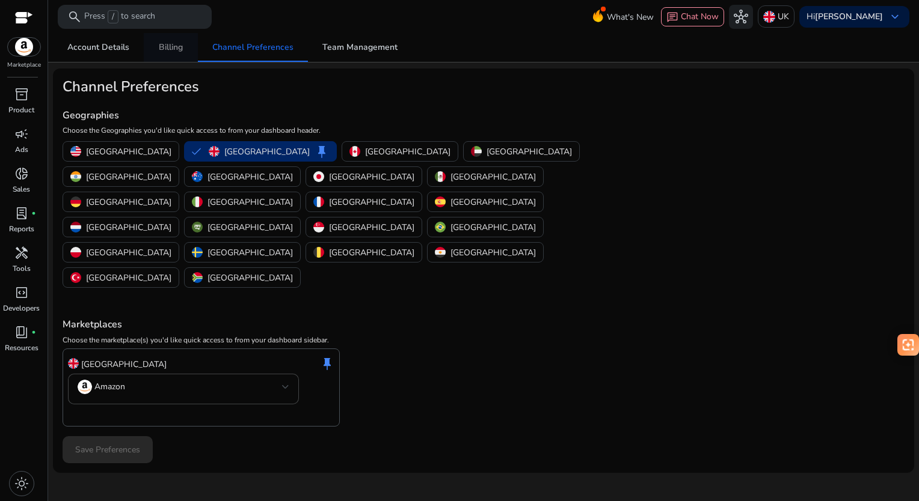
click at [178, 51] on span "Billing" at bounding box center [171, 47] width 24 height 8
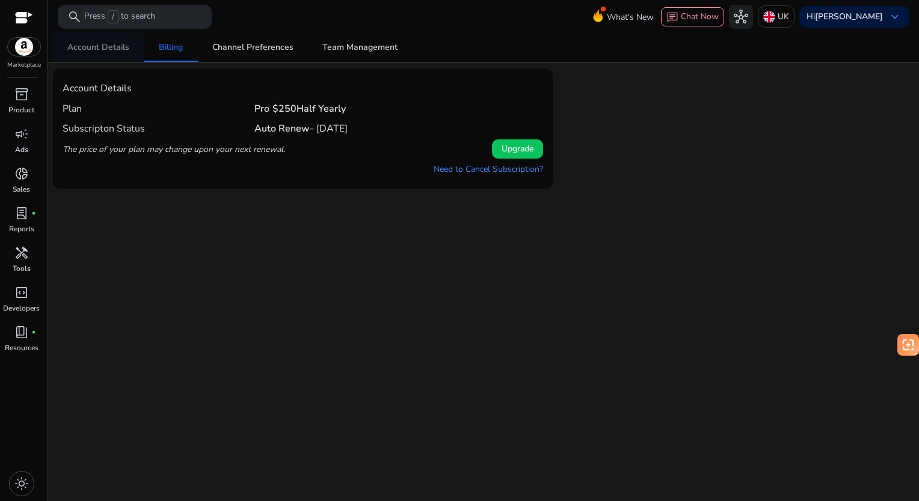
click at [113, 38] on span "Account Details" at bounding box center [98, 47] width 62 height 29
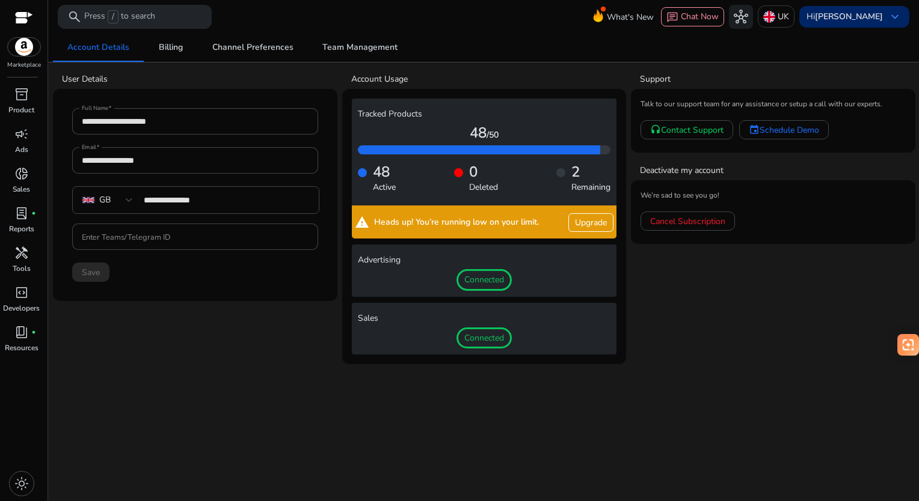
click at [824, 14] on b "[PERSON_NAME]" at bounding box center [849, 16] width 68 height 11
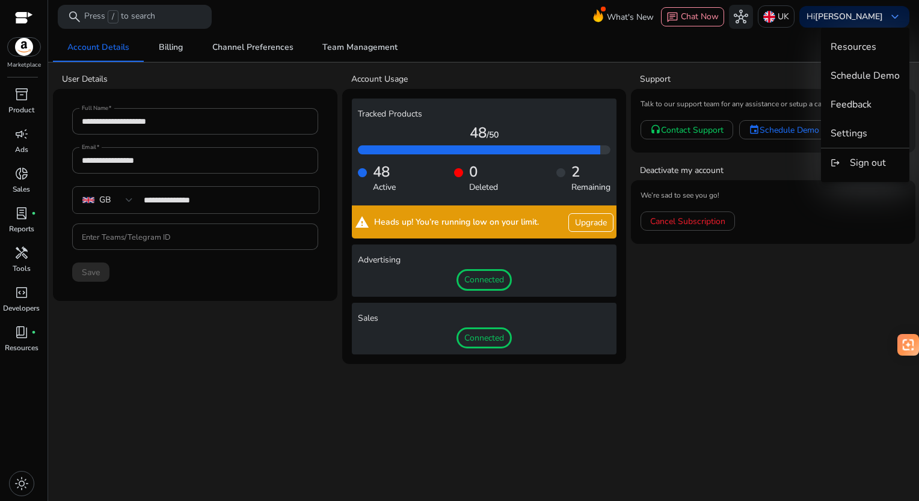
click at [12, 100] on div at bounding box center [459, 250] width 919 height 501
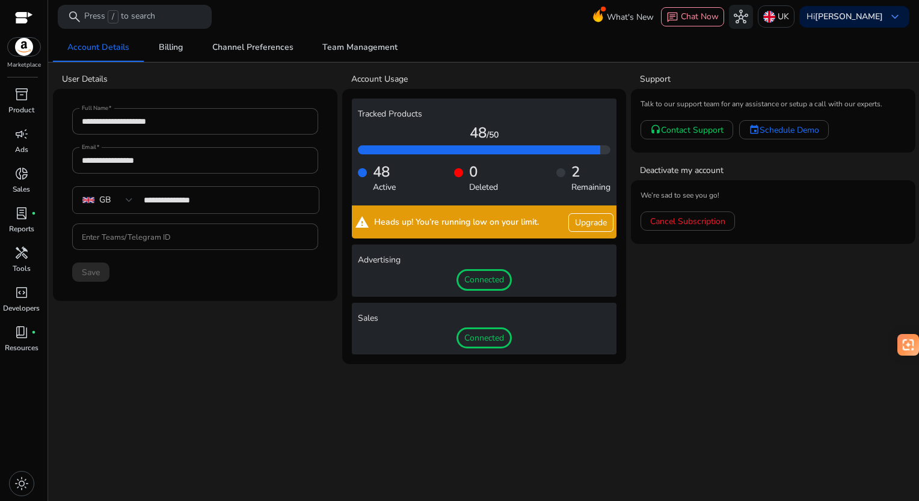
click at [12, 100] on div "inventory_2" at bounding box center [22, 94] width 34 height 19
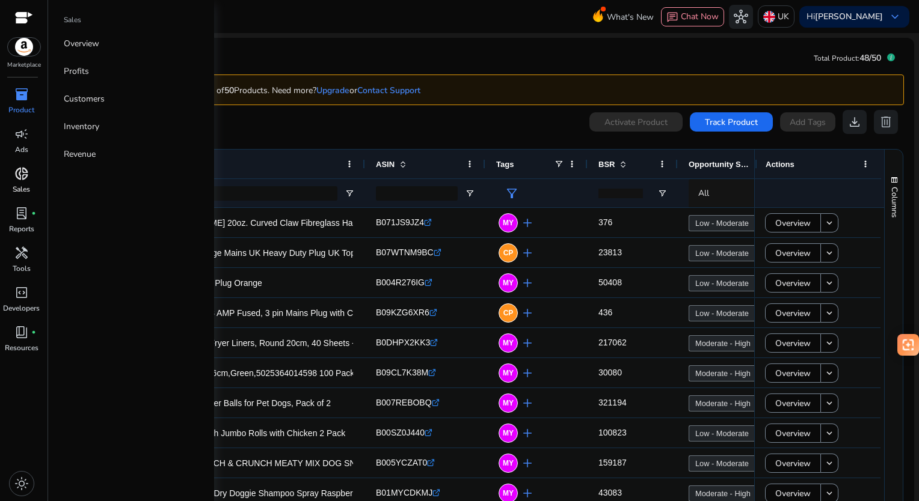
click at [19, 174] on span "donut_small" at bounding box center [21, 174] width 14 height 14
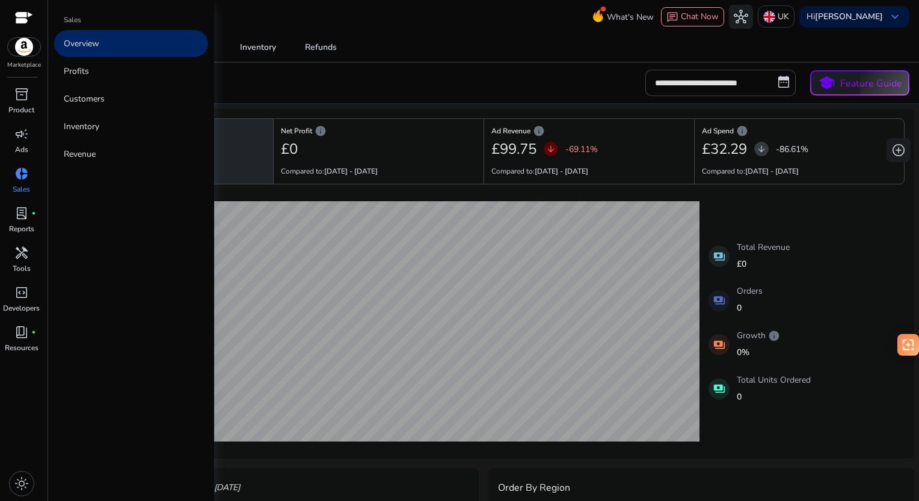
click at [19, 174] on span "donut_small" at bounding box center [21, 174] width 14 height 14
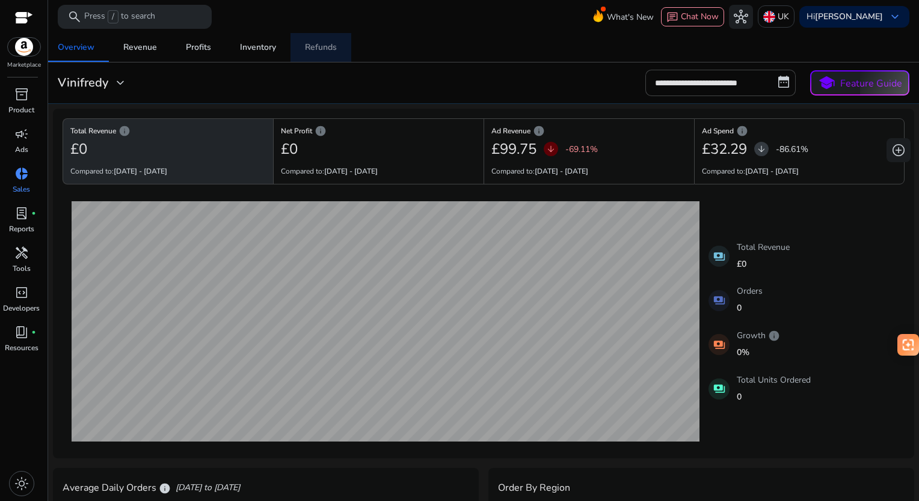
click at [310, 43] on div "Refunds" at bounding box center [321, 47] width 32 height 8
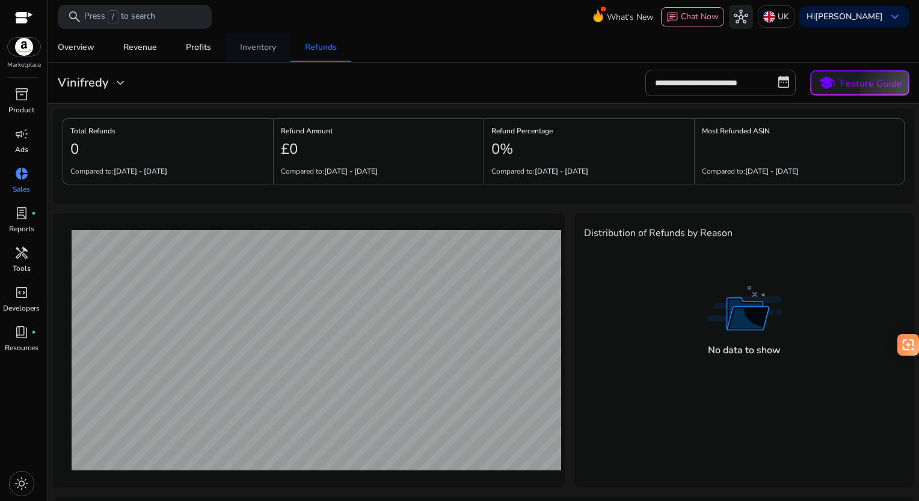
click at [250, 49] on div "Inventory" at bounding box center [258, 47] width 36 height 8
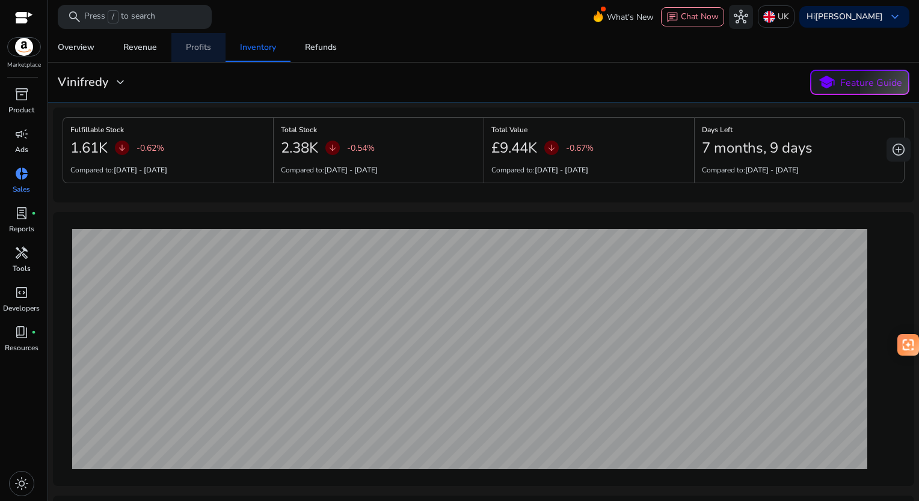
click at [188, 44] on div "Profits" at bounding box center [198, 47] width 25 height 8
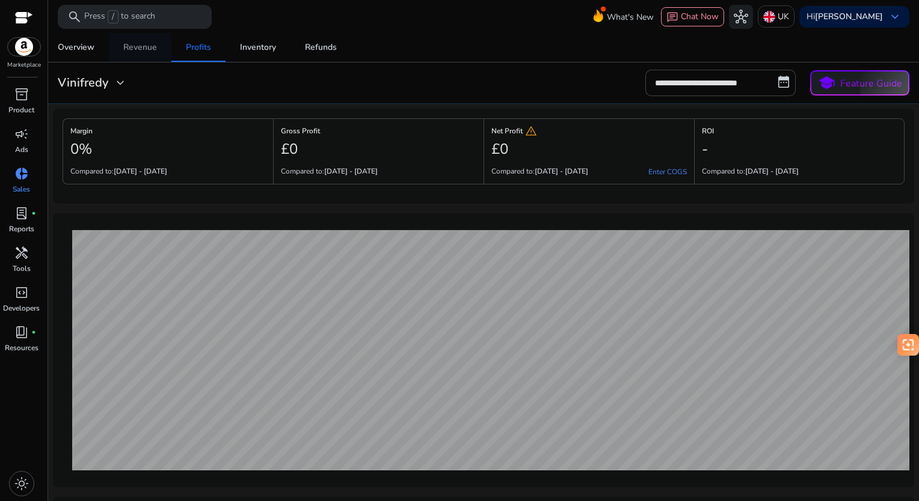
click at [139, 44] on div "Revenue" at bounding box center [140, 47] width 34 height 8
click at [76, 43] on div "Overview" at bounding box center [76, 47] width 37 height 8
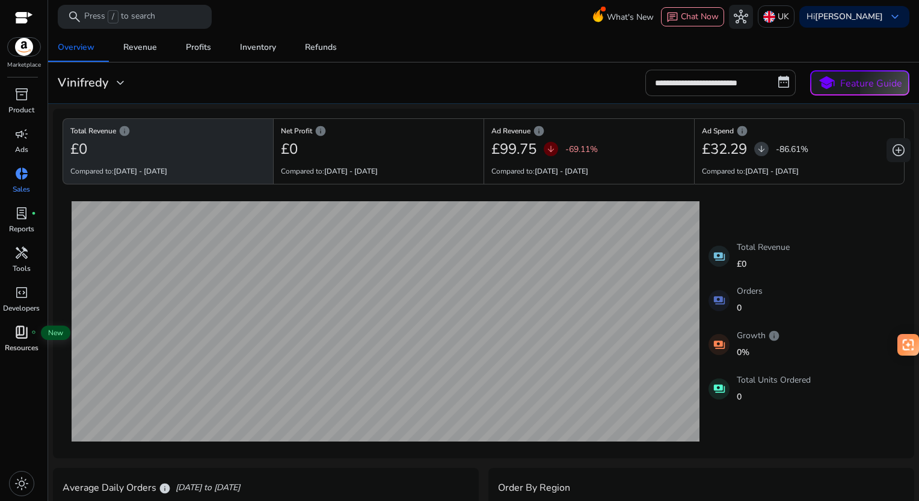
click at [25, 335] on span "book_4" at bounding box center [21, 332] width 14 height 14
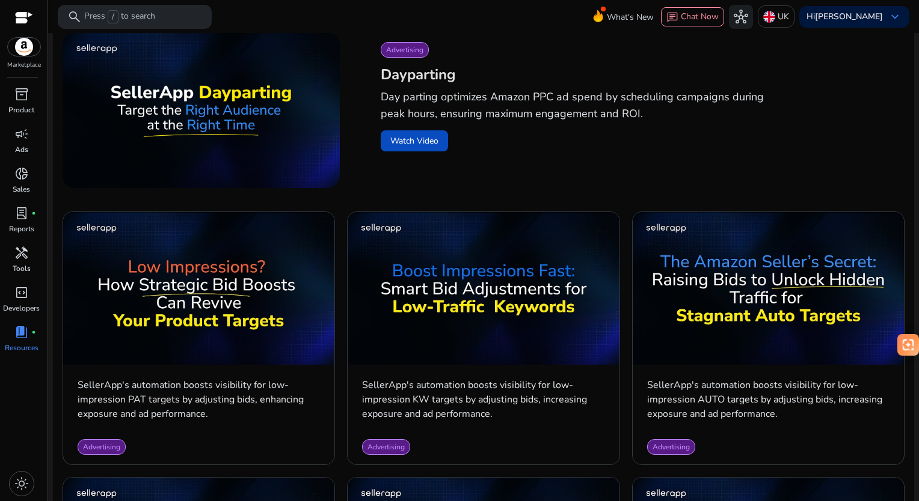
scroll to position [421, 0]
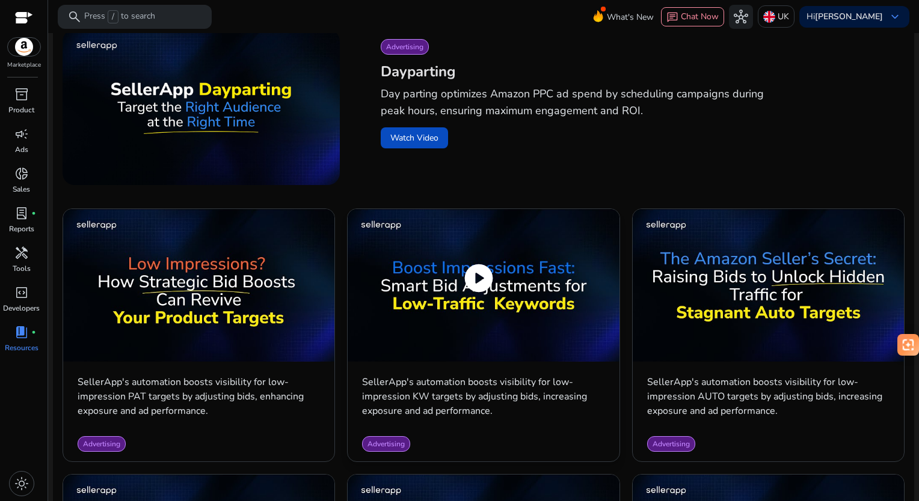
click at [444, 362] on div "play_circle" at bounding box center [483, 287] width 271 height 157
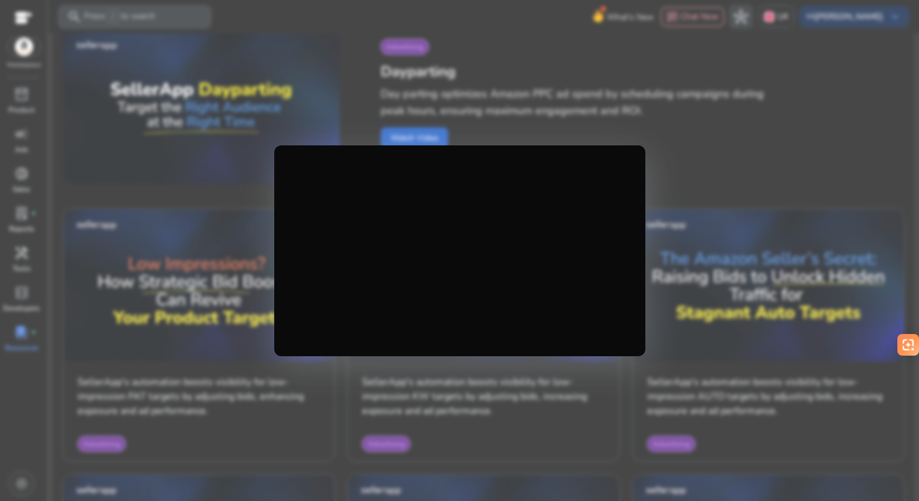
click at [298, 78] on div at bounding box center [459, 250] width 919 height 501
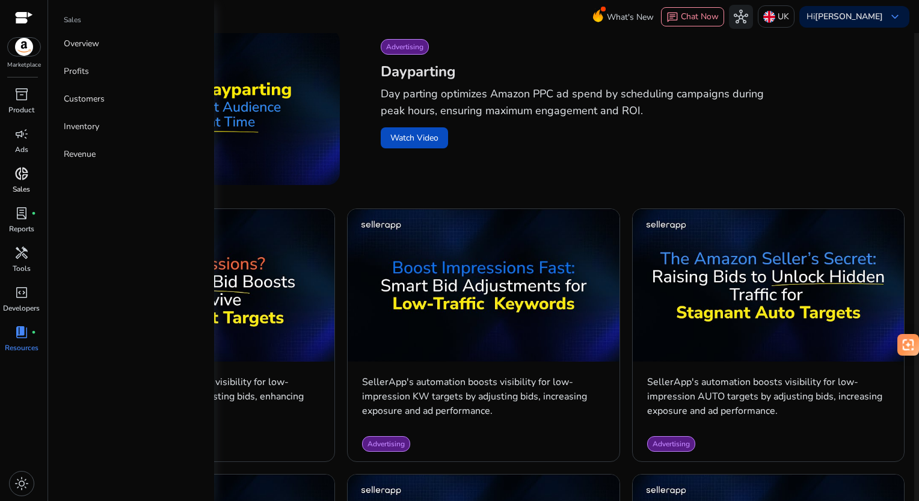
click at [20, 187] on p "Sales" at bounding box center [21, 189] width 17 height 11
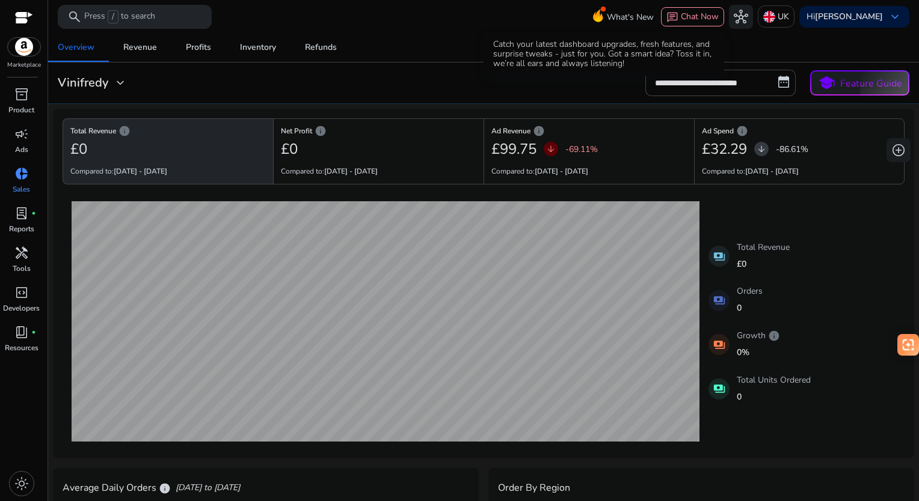
click at [607, 17] on span "What's New" at bounding box center [630, 17] width 47 height 21
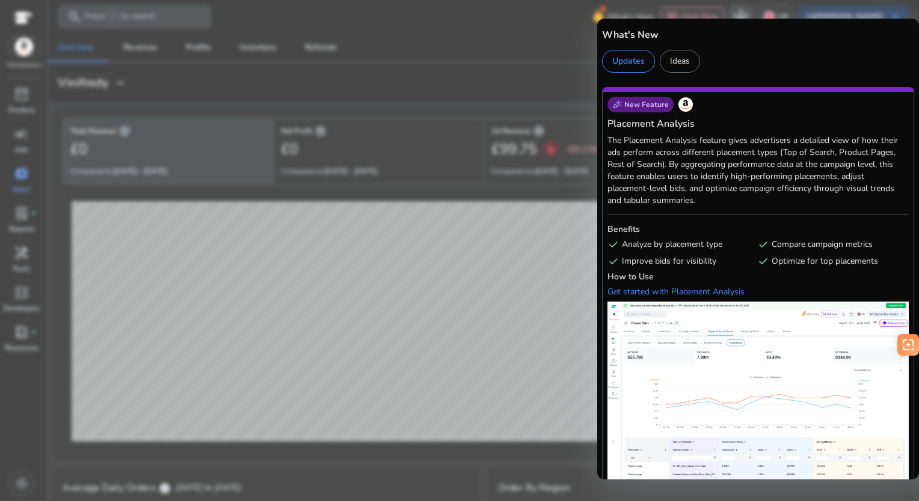
click at [637, 107] on span "New Feature" at bounding box center [646, 105] width 44 height 10
click at [656, 298] on div "How to Use Get started with Placement Analysis" at bounding box center [757, 285] width 301 height 34
click at [630, 295] on div "Get started with Placement Analysis" at bounding box center [675, 291] width 137 height 11
click at [175, 62] on div at bounding box center [459, 250] width 919 height 501
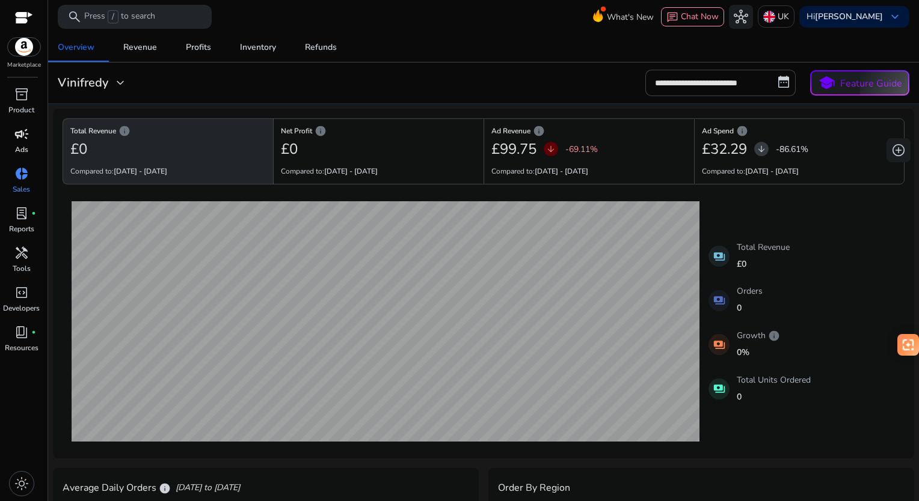
click at [21, 132] on span "campaign" at bounding box center [21, 134] width 14 height 14
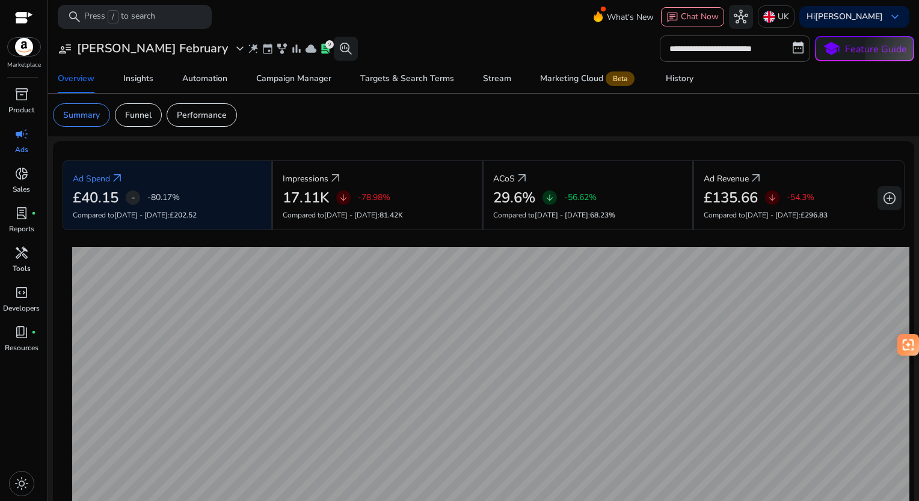
click at [11, 132] on div "campaign" at bounding box center [22, 133] width 34 height 19
click at [394, 75] on div "Targets & Search Terms" at bounding box center [407, 79] width 94 height 8
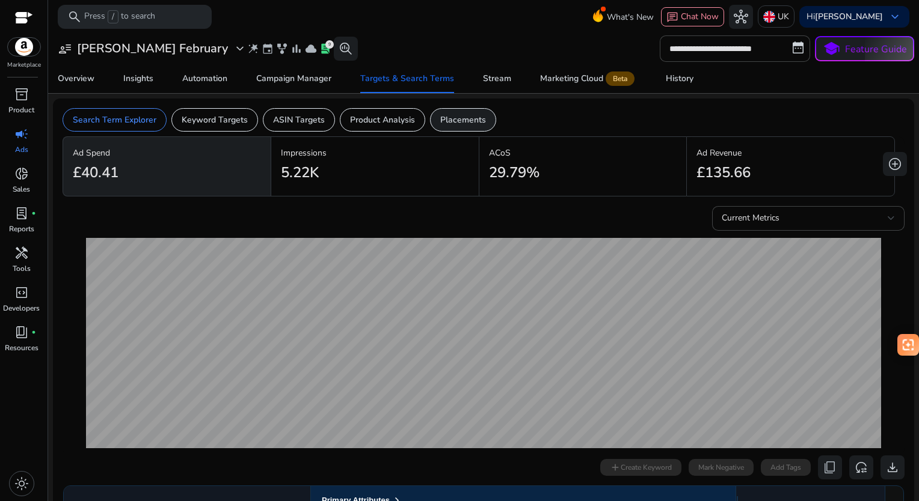
click at [467, 112] on div "Placements" at bounding box center [463, 119] width 66 height 23
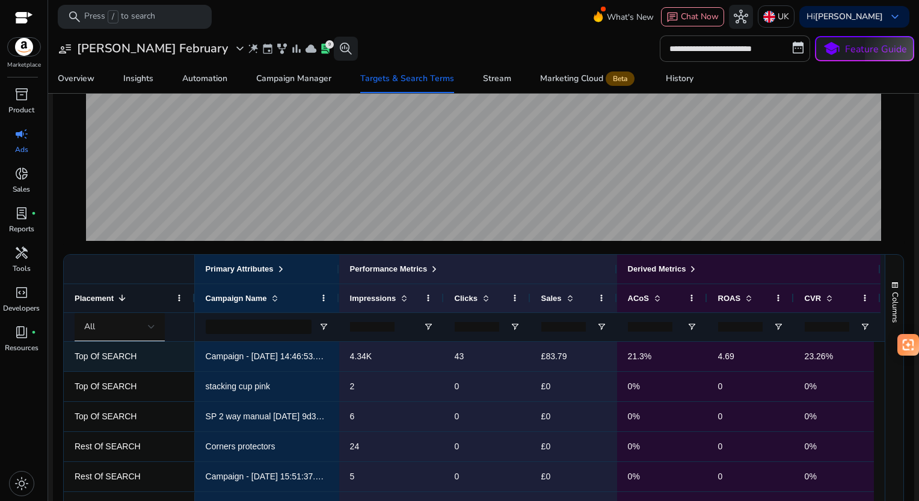
scroll to position [301, 0]
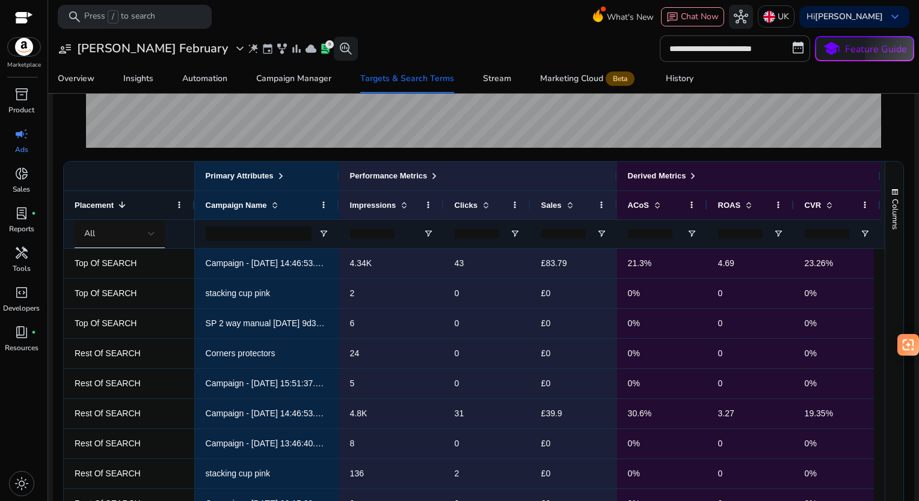
click at [563, 233] on input "number" at bounding box center [563, 234] width 44 height 10
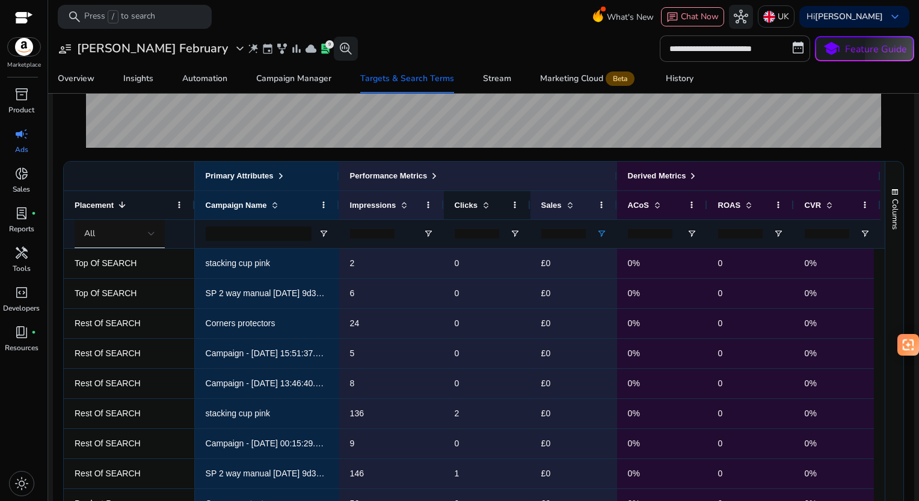
type input "*"
click at [481, 207] on span at bounding box center [486, 205] width 10 height 10
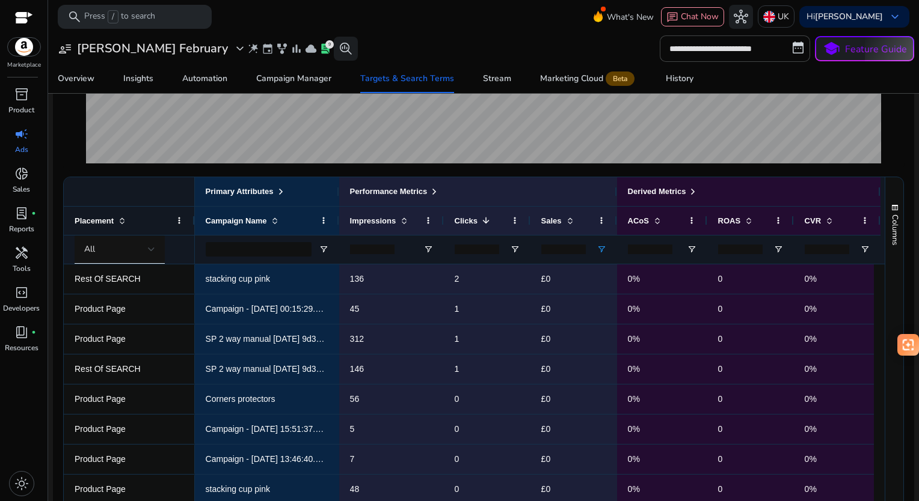
scroll to position [361, 0]
